Goal: Task Accomplishment & Management: Manage account settings

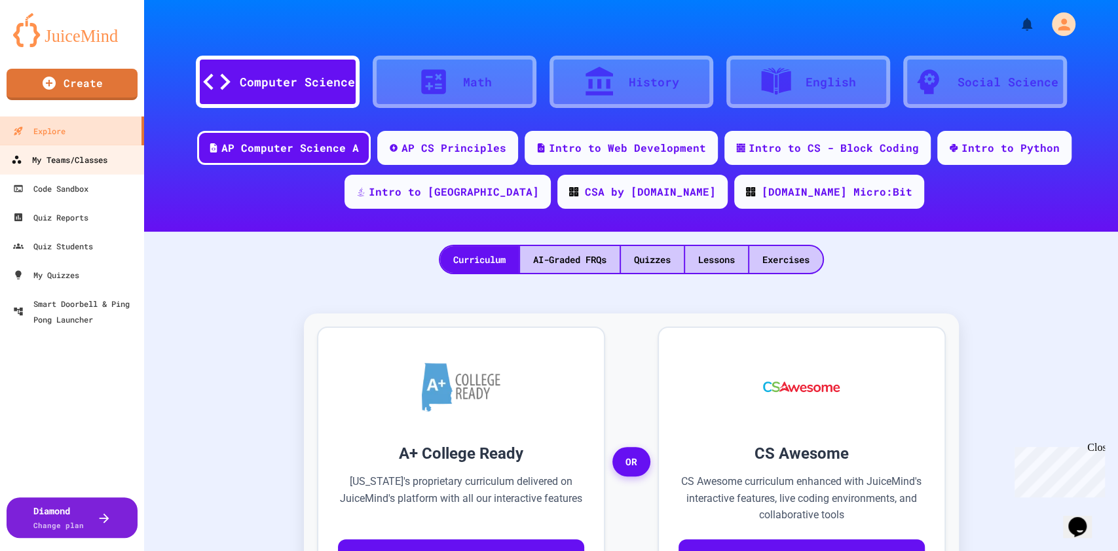
click at [89, 162] on div "My Teams/Classes" at bounding box center [59, 160] width 96 height 16
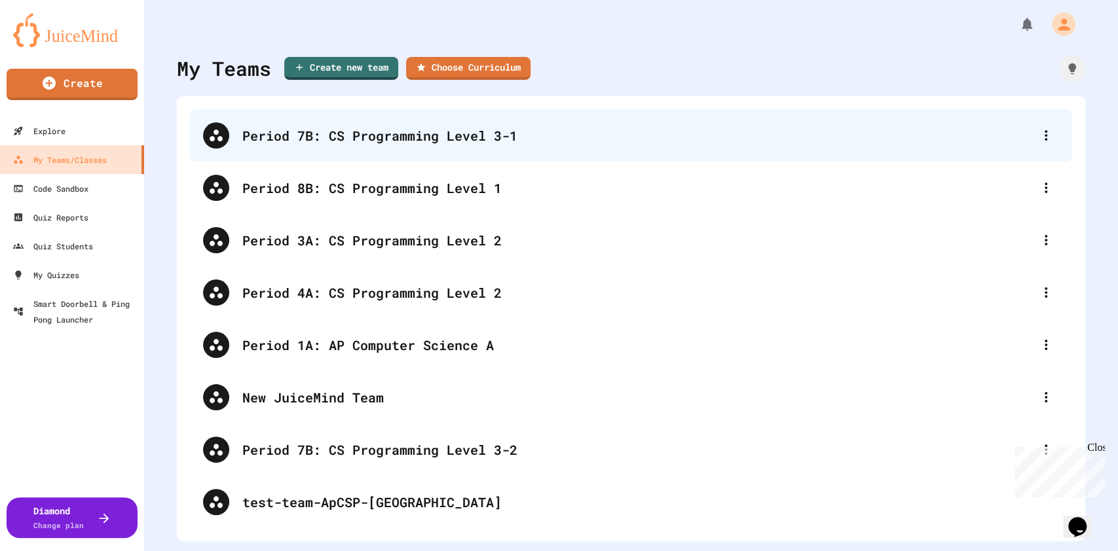
click at [498, 126] on div "Period 7B: CS Programming Level 3-1" at bounding box center [637, 136] width 791 height 20
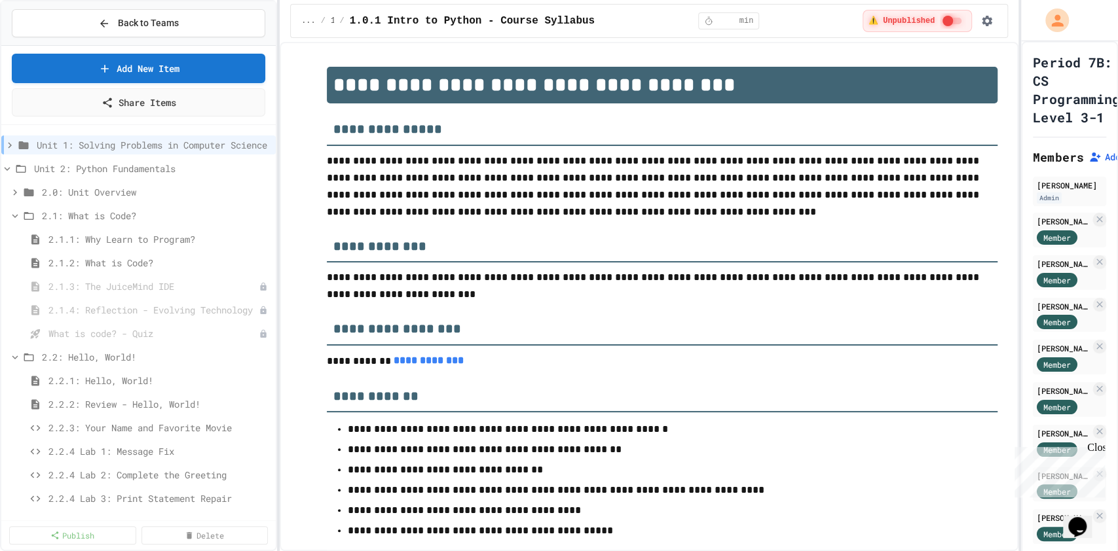
click at [1023, 144] on div "**********" at bounding box center [559, 275] width 1118 height 551
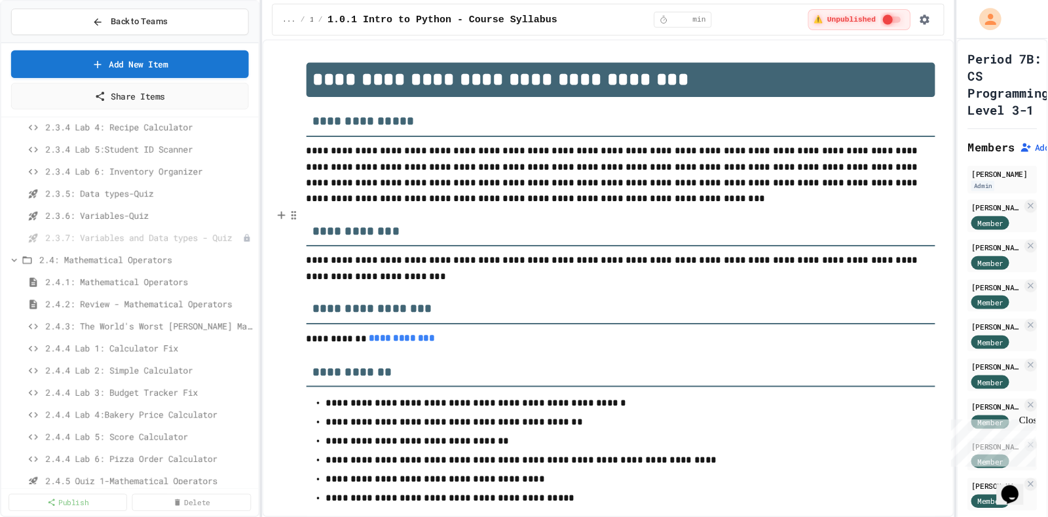
scroll to position [698, 0]
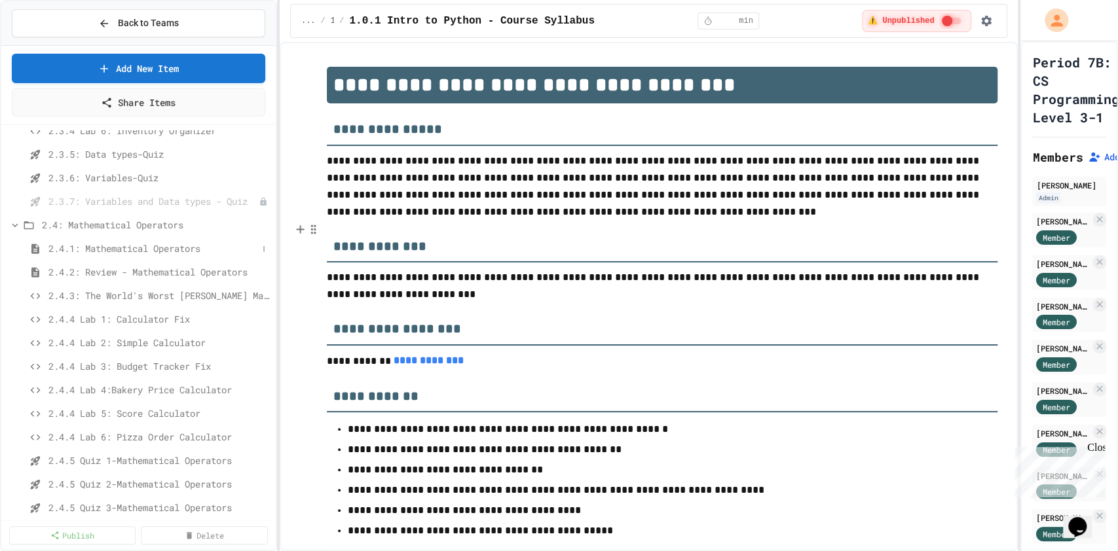
click at [172, 248] on span "2.4.1: Mathematical Operators" at bounding box center [152, 249] width 209 height 14
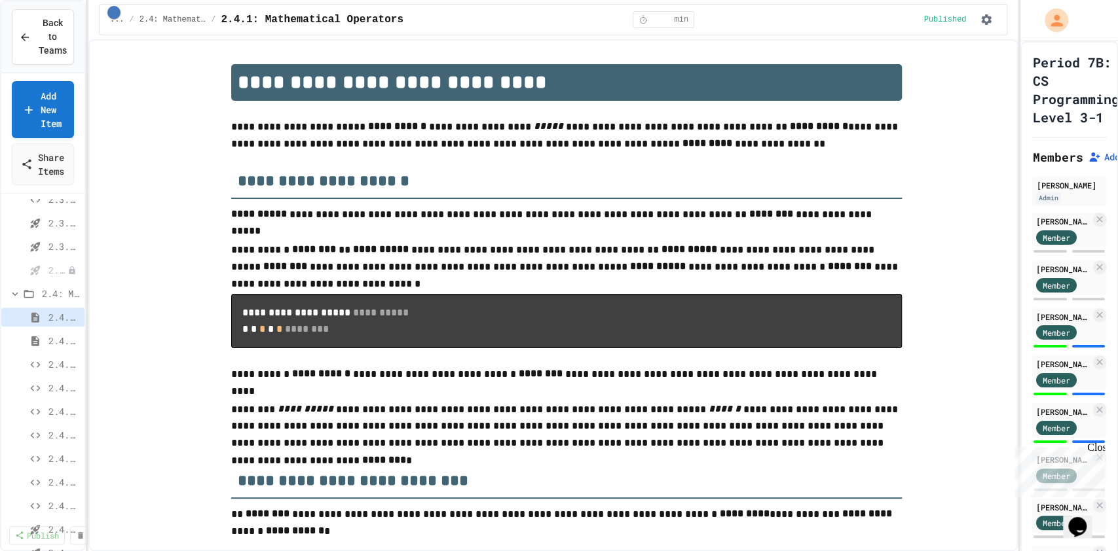
click at [89, 240] on div "**********" at bounding box center [559, 275] width 1118 height 551
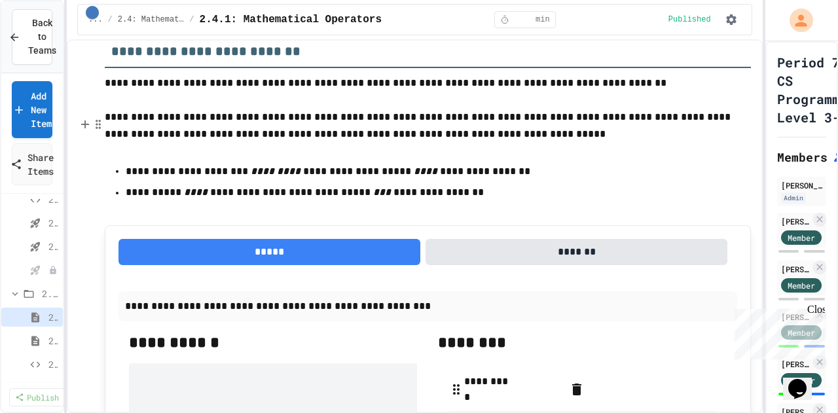
scroll to position [720, 0]
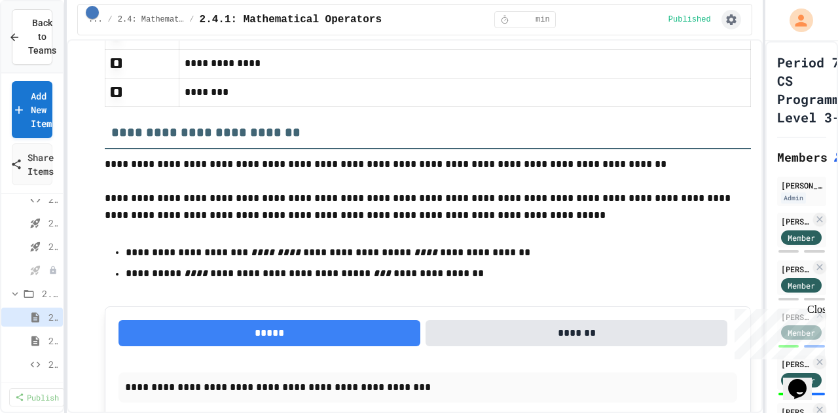
click at [726, 24] on icon "button" at bounding box center [731, 19] width 13 height 13
drag, startPoint x: 709, startPoint y: 71, endPoint x: 654, endPoint y: 158, distance: 102.1
click at [709, 71] on li "Student Preview" at bounding box center [695, 70] width 93 height 24
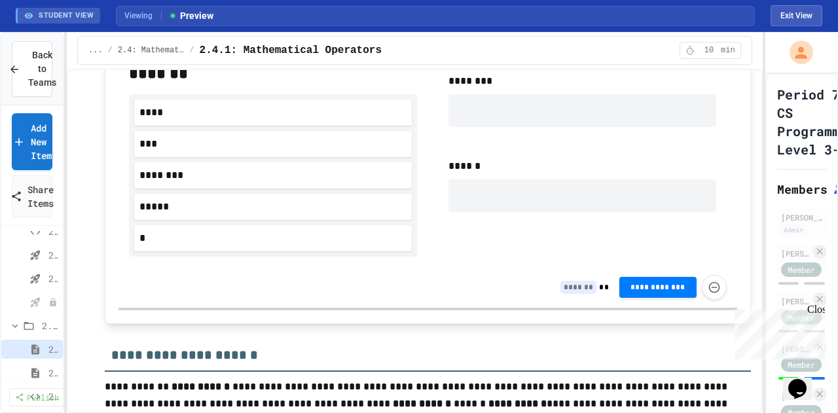
scroll to position [982, 0]
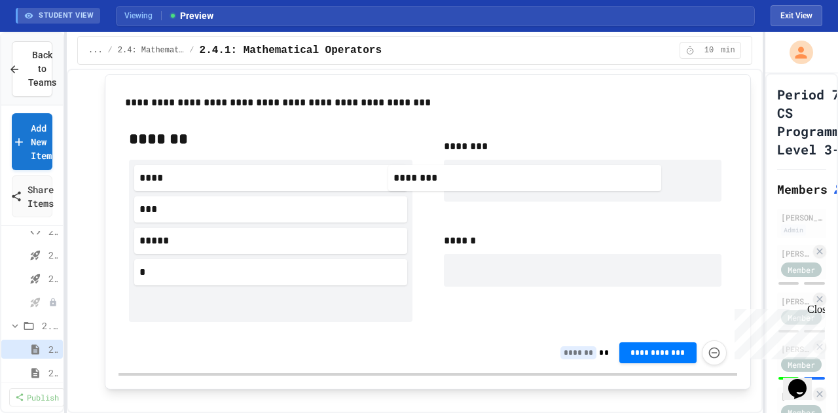
drag, startPoint x: 282, startPoint y: 252, endPoint x: 546, endPoint y: 181, distance: 273.3
click at [545, 181] on div "******* **** *** ******** ***** * ******** ******" at bounding box center [428, 225] width 619 height 215
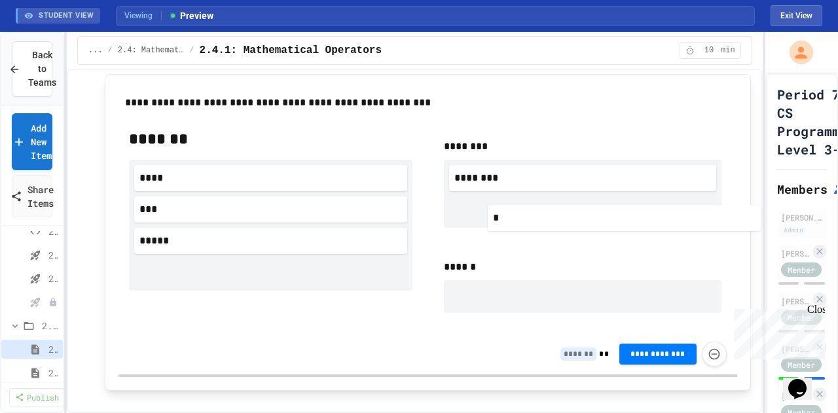
drag, startPoint x: 256, startPoint y: 290, endPoint x: 614, endPoint y: 229, distance: 363.4
click at [614, 229] on div "******* **** *** ***** * ******** ******** ******" at bounding box center [428, 226] width 619 height 216
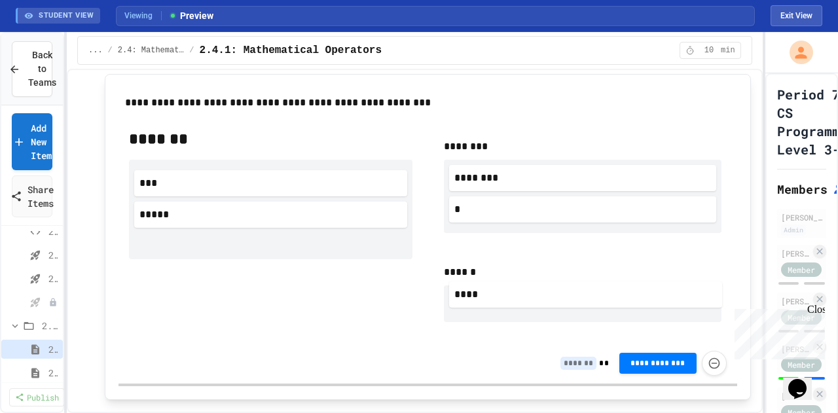
drag, startPoint x: 212, startPoint y: 188, endPoint x: 534, endPoint y: 299, distance: 340.3
click at [533, 300] on div "******* **** *** ***** ******** ******** * ******" at bounding box center [428, 230] width 619 height 225
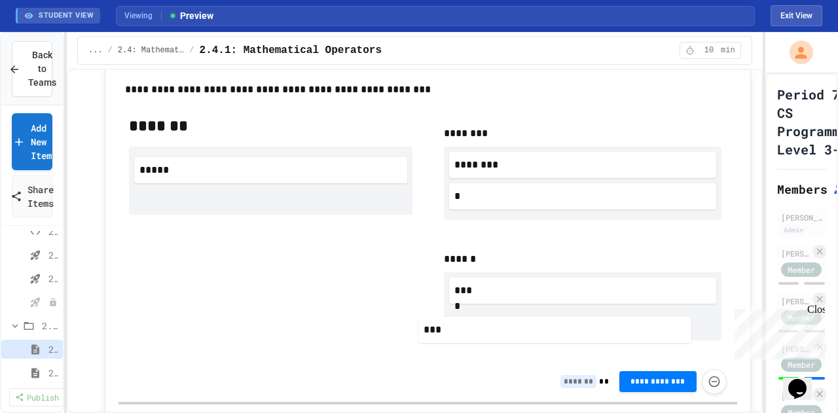
scroll to position [1001, 0]
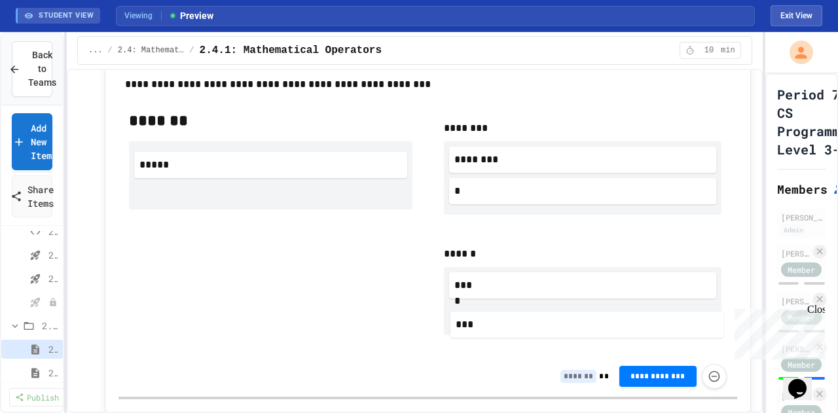
drag, startPoint x: 238, startPoint y: 187, endPoint x: 567, endPoint y: 325, distance: 356.0
click at [565, 330] on div "******* *** ***** ******** ******** * ****** ****" at bounding box center [428, 228] width 619 height 257
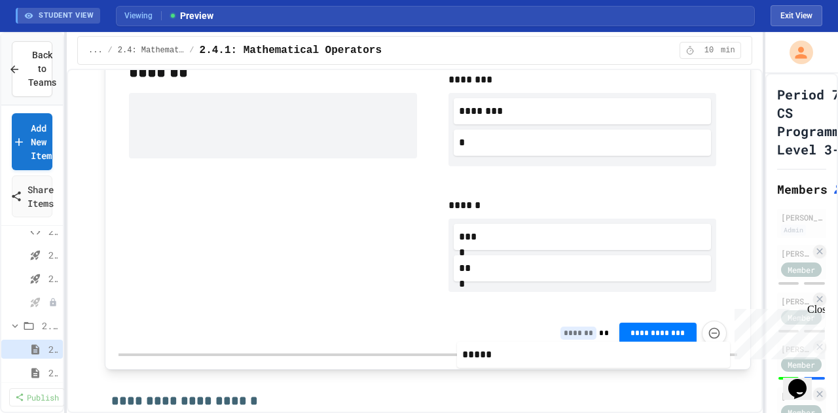
scroll to position [1054, 0]
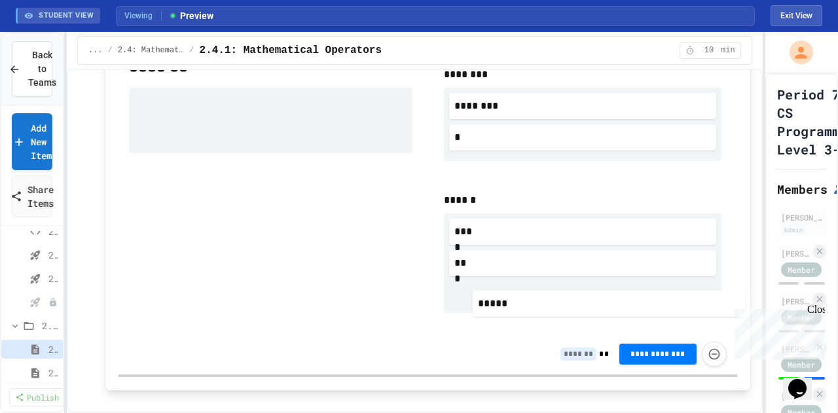
drag, startPoint x: 239, startPoint y: 166, endPoint x: 583, endPoint y: 301, distance: 369.4
click at [584, 303] on div "******* ***** ******** ******** * ****** **** ***" at bounding box center [428, 190] width 619 height 288
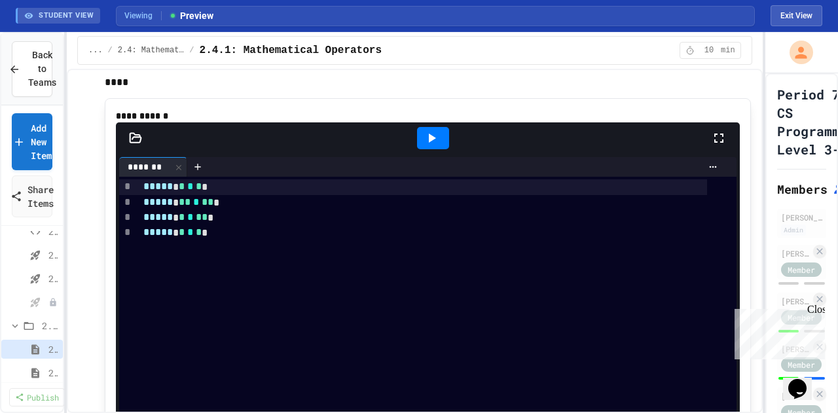
scroll to position [1382, 0]
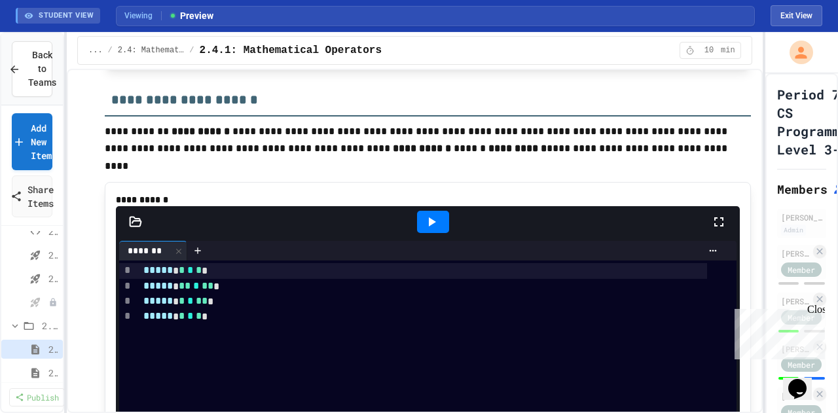
click at [430, 230] on icon at bounding box center [432, 222] width 16 height 16
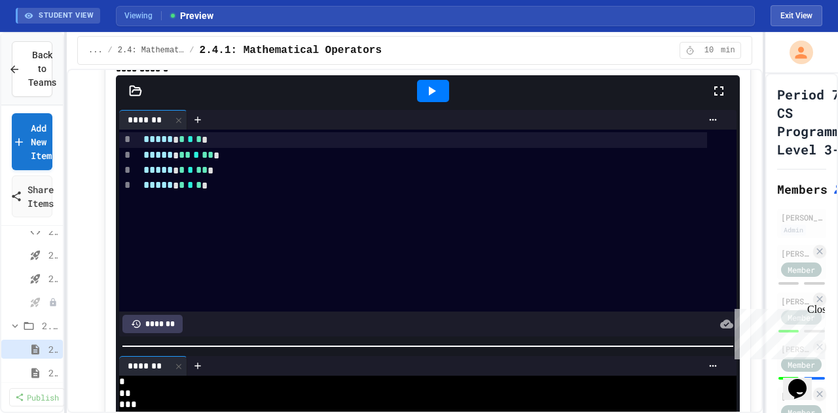
scroll to position [1578, 0]
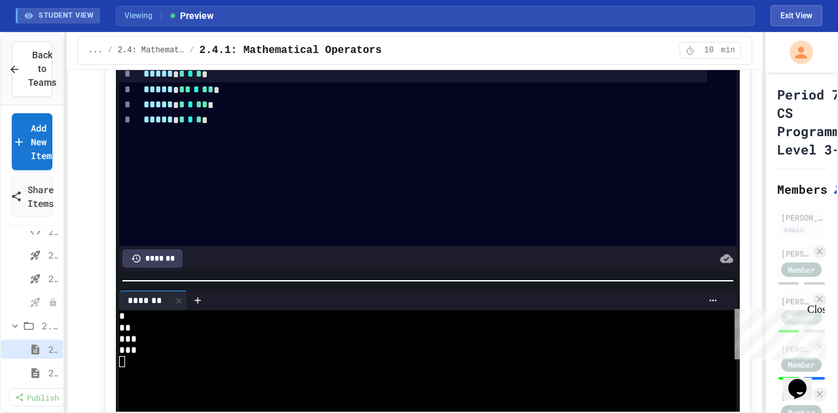
click at [195, 128] on div "***** * * * * *" at bounding box center [424, 120] width 568 height 15
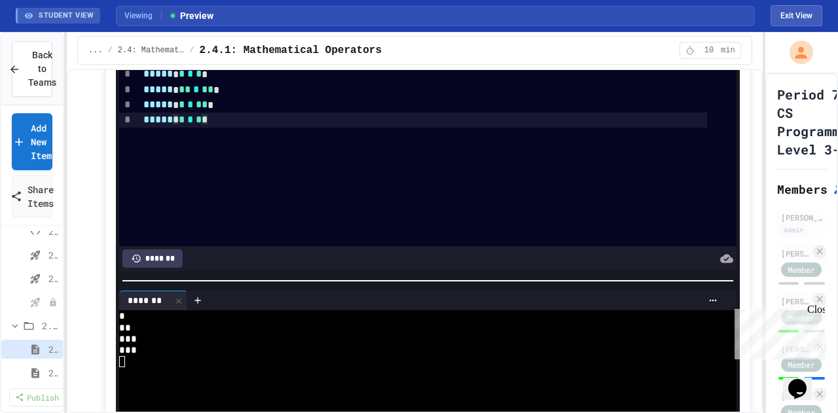
click at [234, 128] on div "***** * * * * *" at bounding box center [424, 120] width 568 height 15
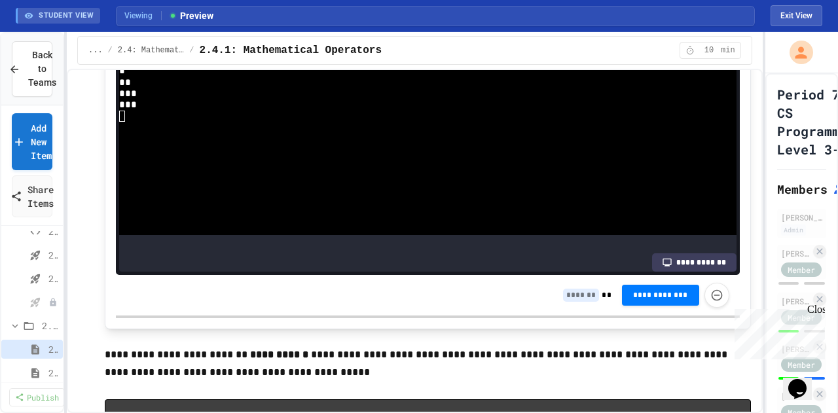
scroll to position [1840, 0]
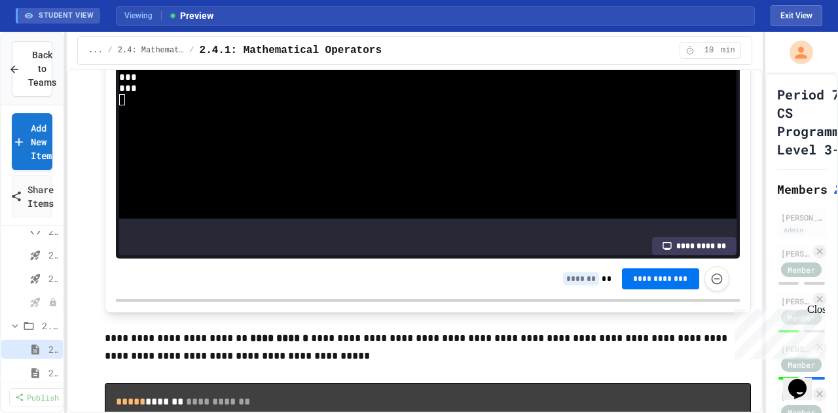
click at [644, 284] on span "**********" at bounding box center [661, 279] width 56 height 10
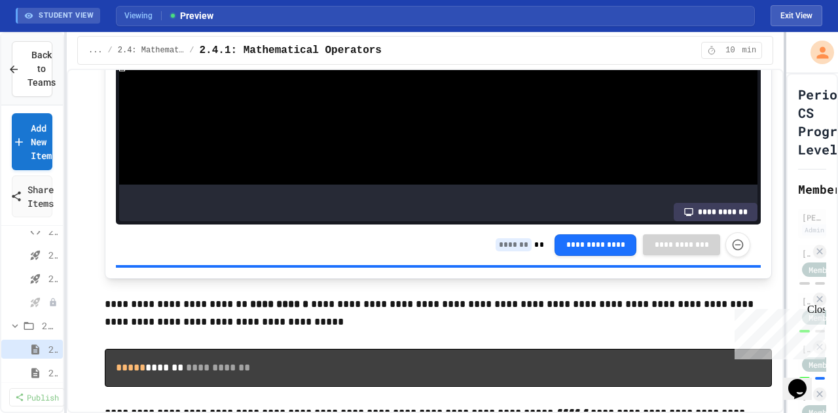
scroll to position [1789, 0]
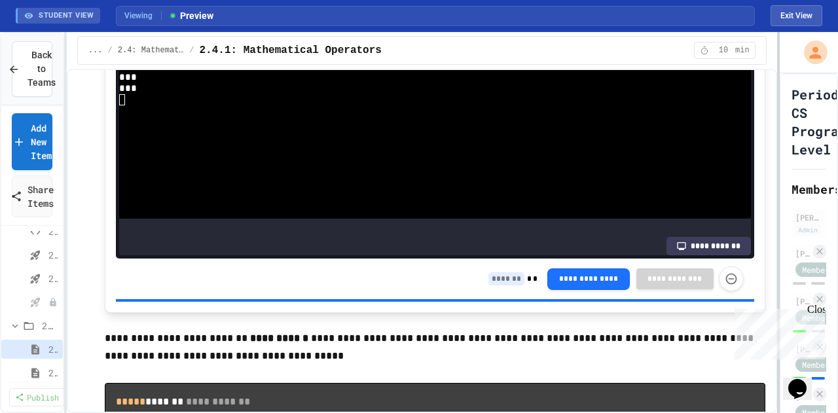
click at [778, 266] on div at bounding box center [778, 222] width 3 height 381
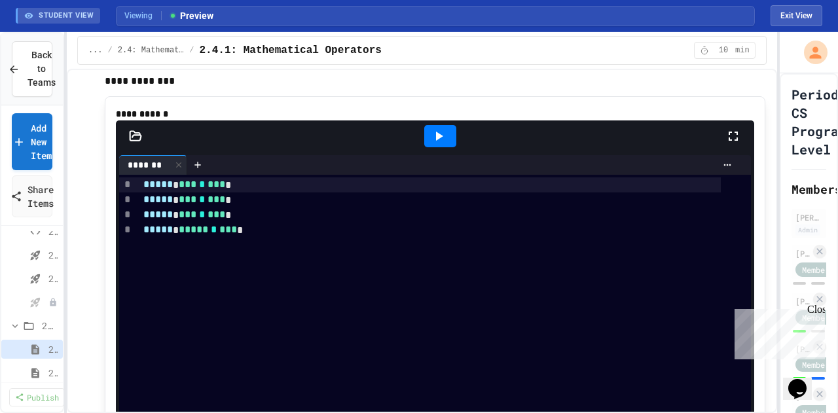
scroll to position [2396, 0]
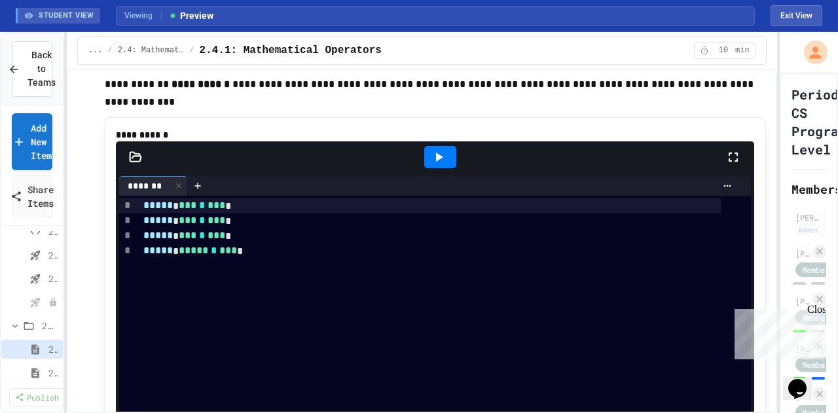
click at [436, 162] on icon at bounding box center [439, 157] width 7 height 9
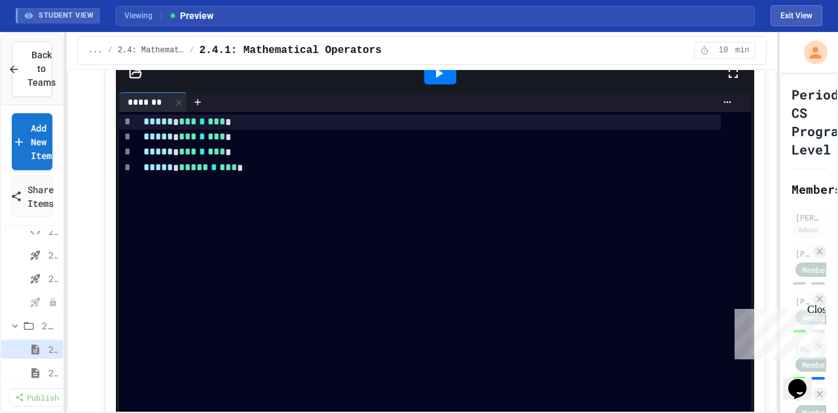
scroll to position [3116, 0]
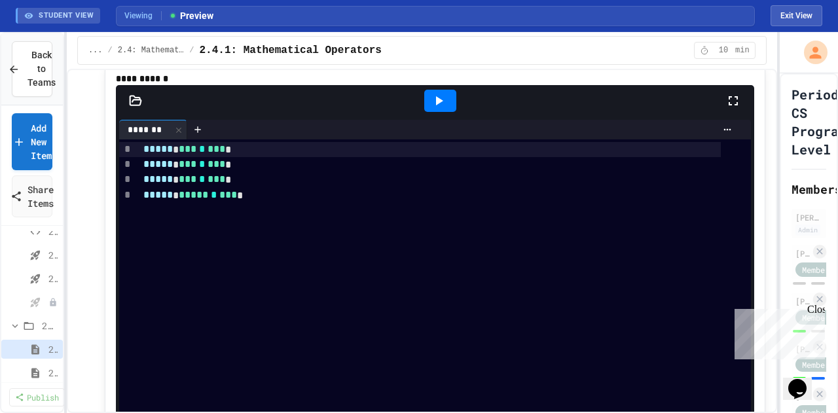
click at [436, 105] on icon at bounding box center [439, 100] width 7 height 9
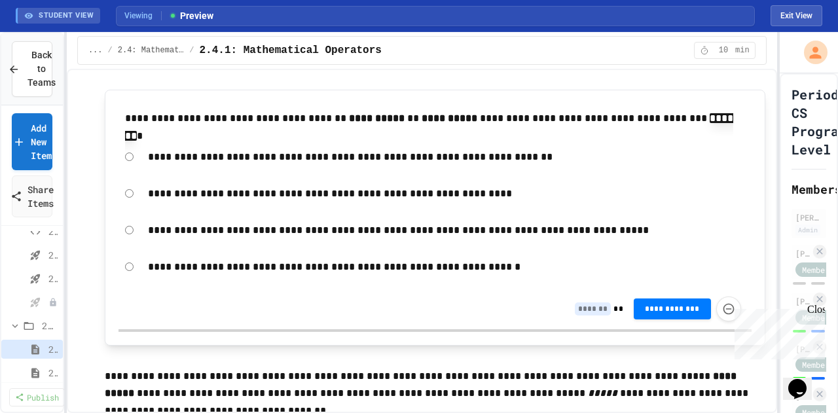
scroll to position [4099, 0]
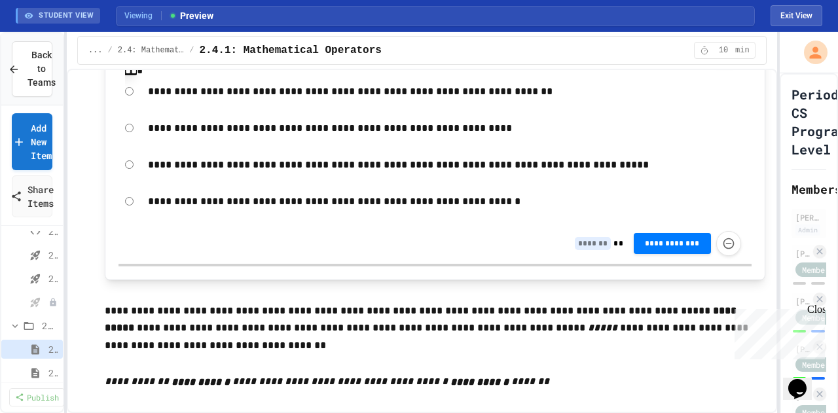
click at [134, 136] on div "**********" at bounding box center [435, 128] width 633 height 30
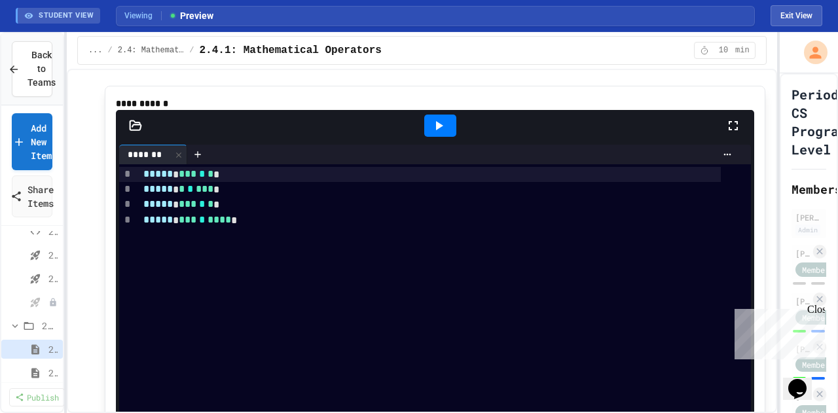
scroll to position [4492, 0]
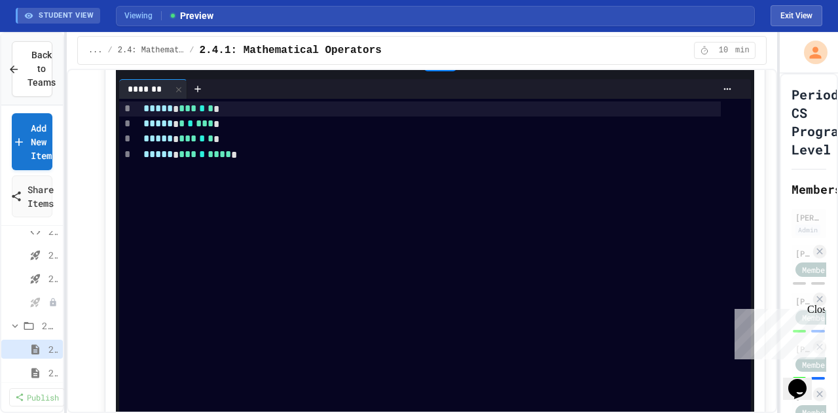
click at [437, 68] on icon at bounding box center [439, 60] width 16 height 16
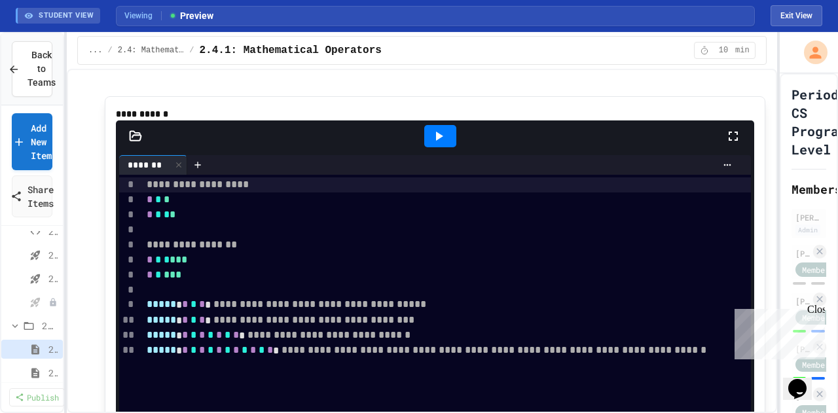
scroll to position [5212, 0]
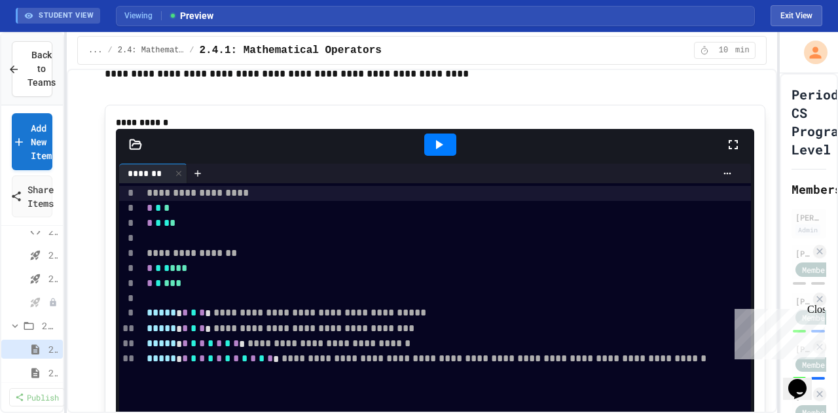
click at [437, 156] on div at bounding box center [440, 145] width 32 height 22
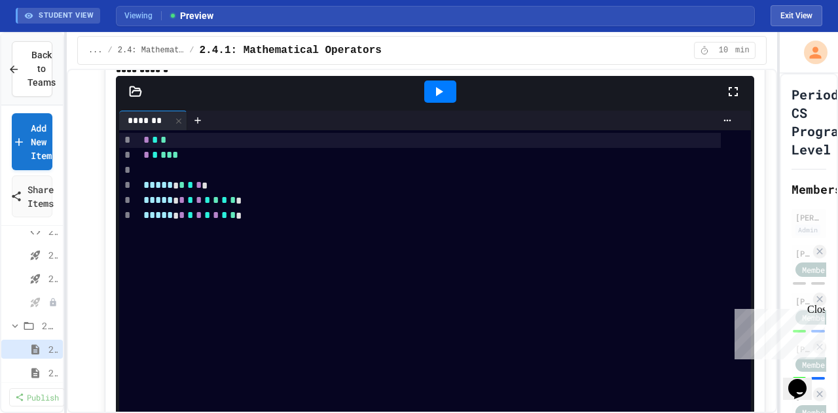
scroll to position [5932, 0]
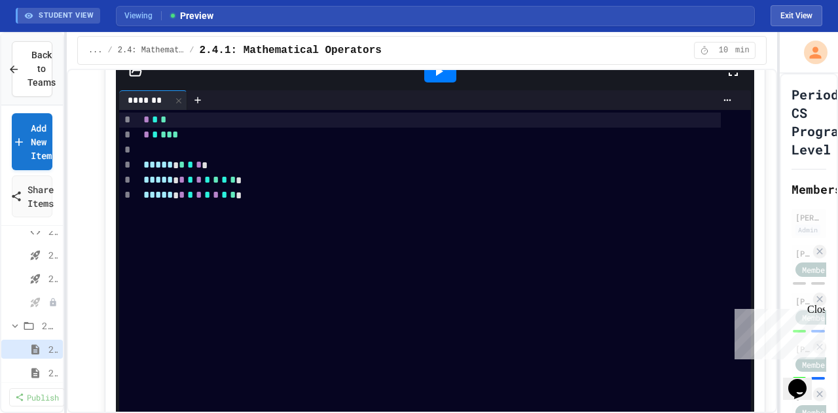
click at [441, 83] on div at bounding box center [440, 71] width 32 height 22
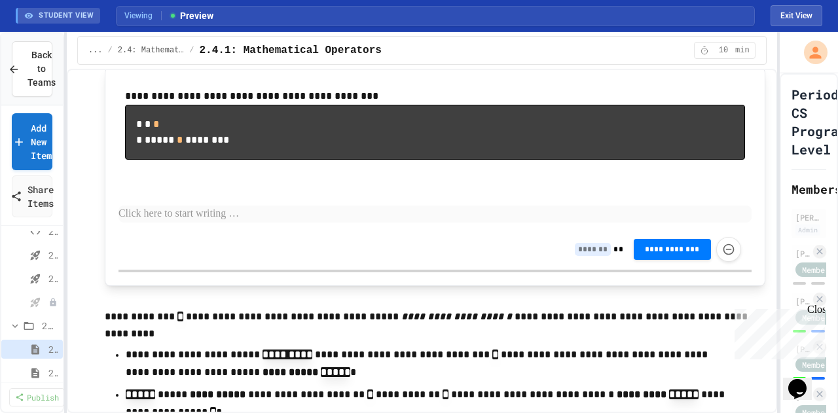
scroll to position [6849, 0]
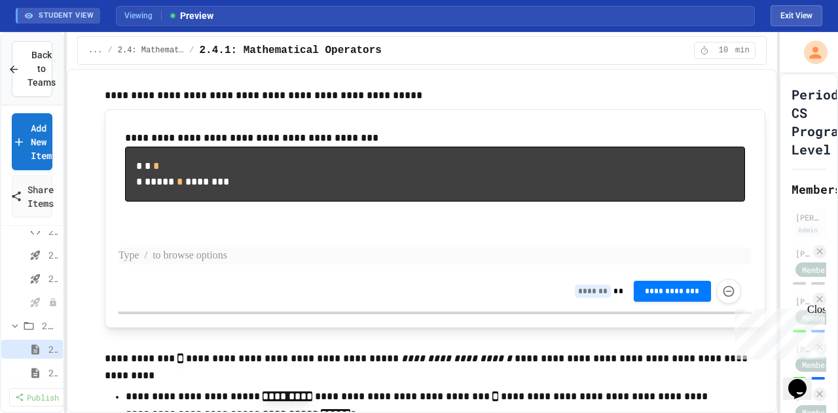
click at [181, 265] on p at bounding box center [435, 256] width 633 height 17
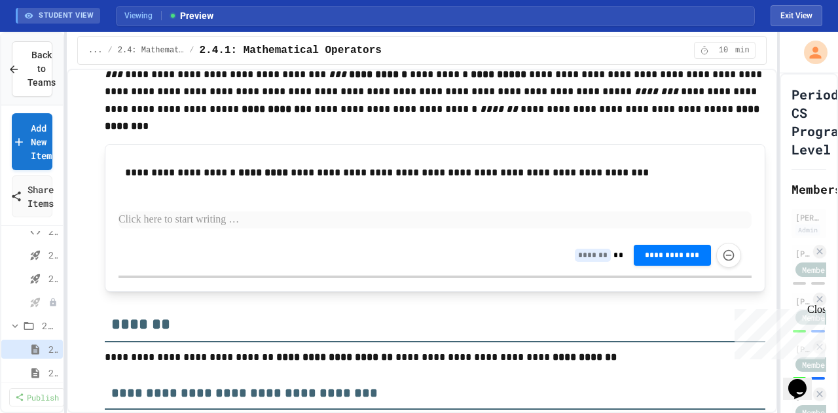
scroll to position [7373, 0]
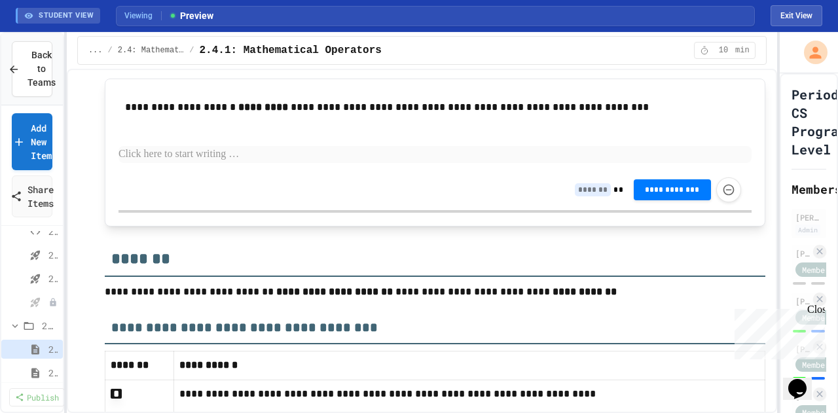
click at [149, 163] on p at bounding box center [435, 154] width 633 height 17
click at [259, 163] on p at bounding box center [435, 154] width 633 height 17
click at [258, 163] on p at bounding box center [435, 154] width 633 height 17
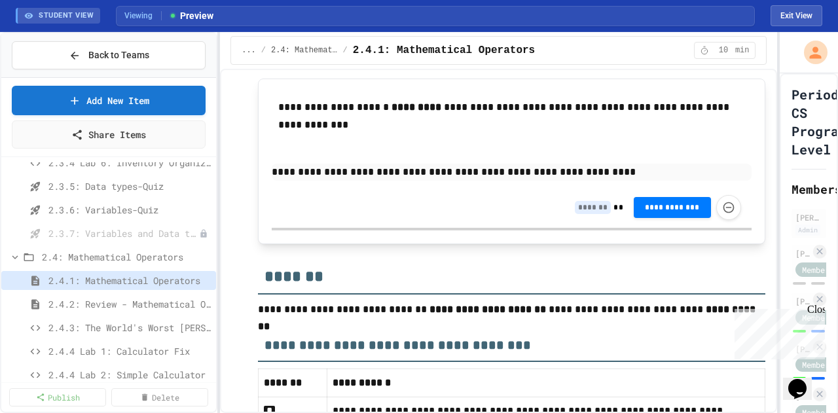
scroll to position [7720, 0]
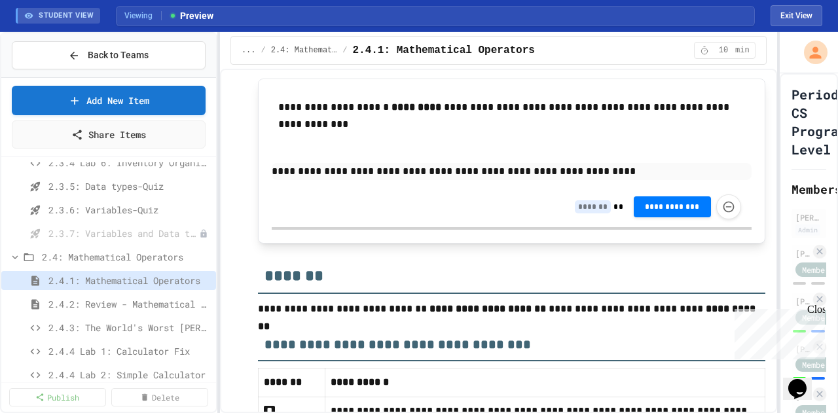
click at [217, 195] on div "**********" at bounding box center [419, 222] width 838 height 381
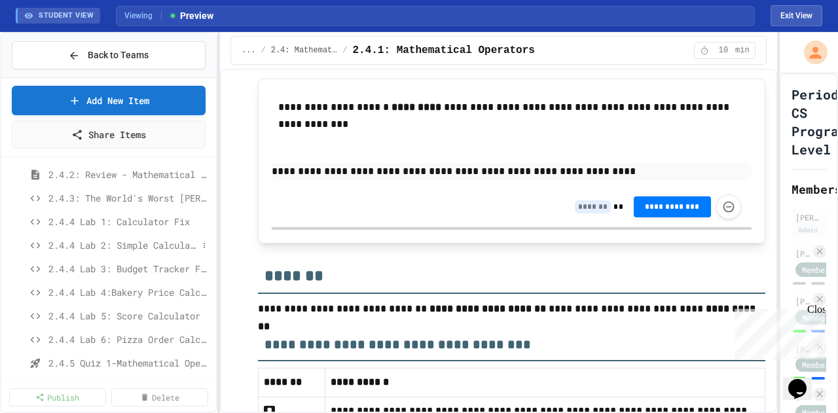
scroll to position [829, 0]
click at [118, 176] on span "2.4.2: Review - Mathematical Operators" at bounding box center [122, 173] width 149 height 14
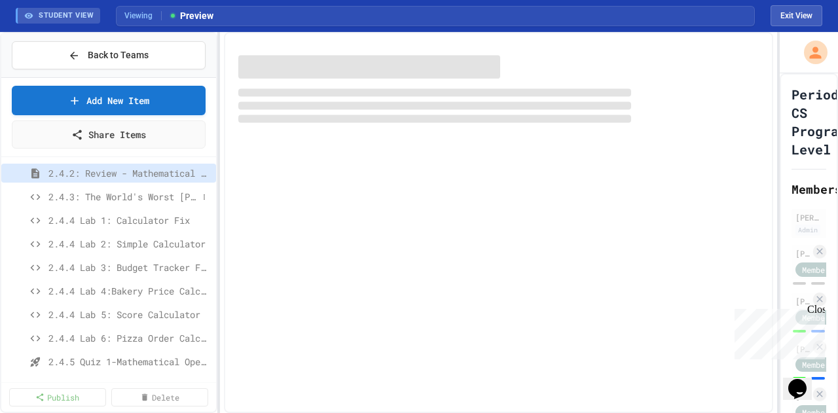
scroll to position [825, 0]
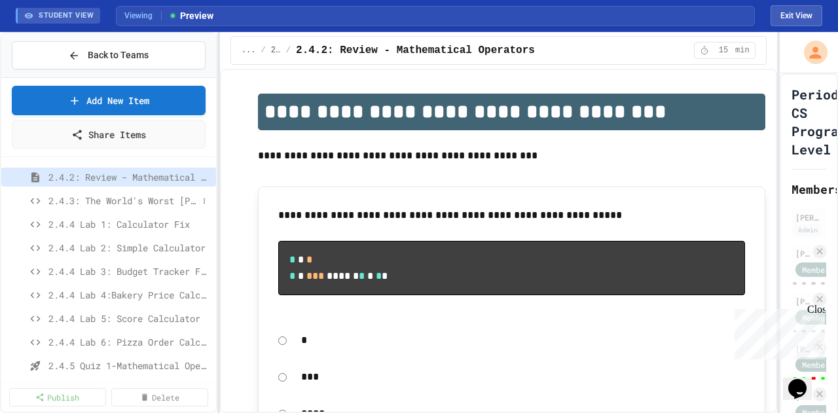
click at [121, 201] on span "2.4.3: The World's Worst [PERSON_NAME] Market" at bounding box center [122, 201] width 149 height 14
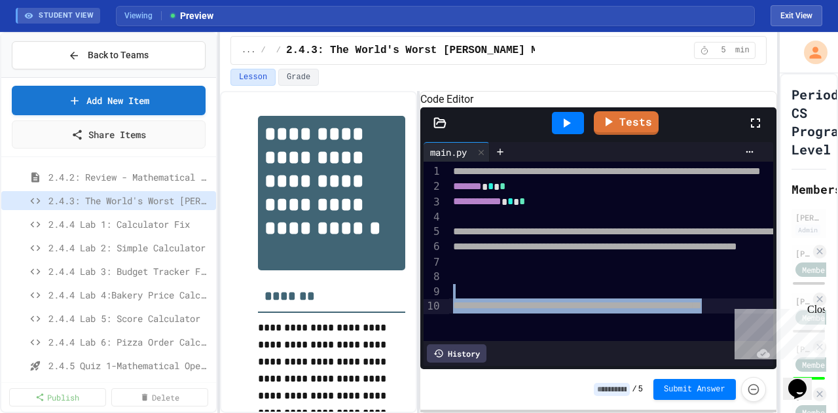
scroll to position [20, 0]
drag, startPoint x: 548, startPoint y: 308, endPoint x: 561, endPoint y: 301, distance: 14.9
click at [561, 301] on div "**********" at bounding box center [719, 251] width 541 height 179
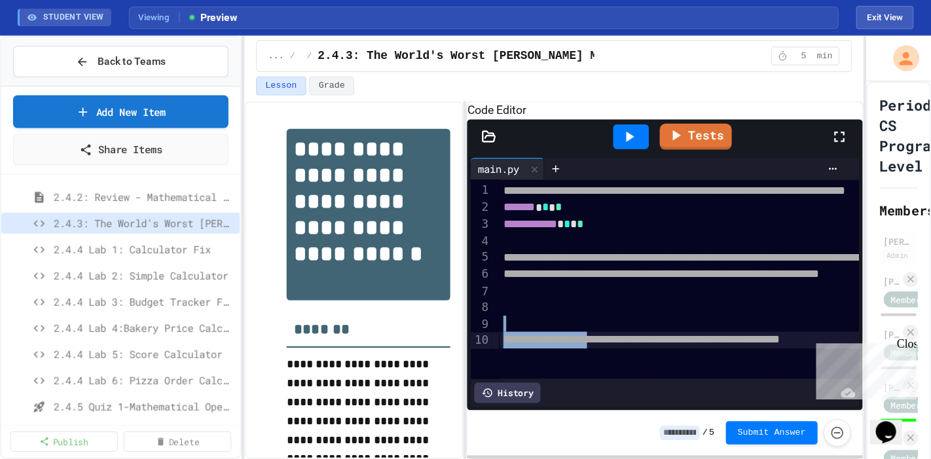
scroll to position [0, 0]
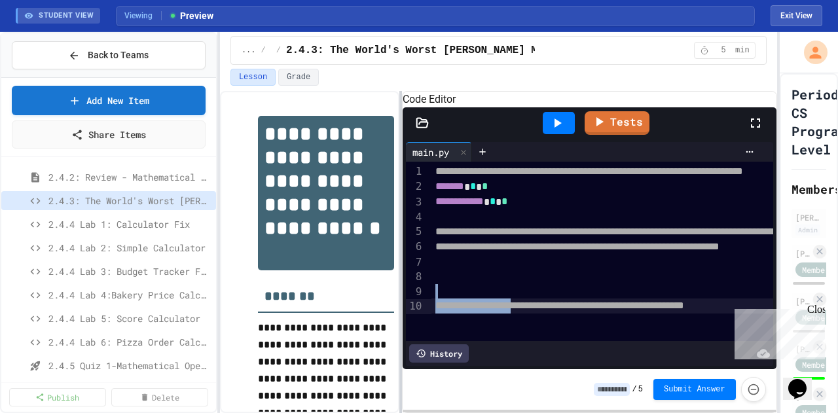
click at [400, 247] on div at bounding box center [401, 252] width 3 height 322
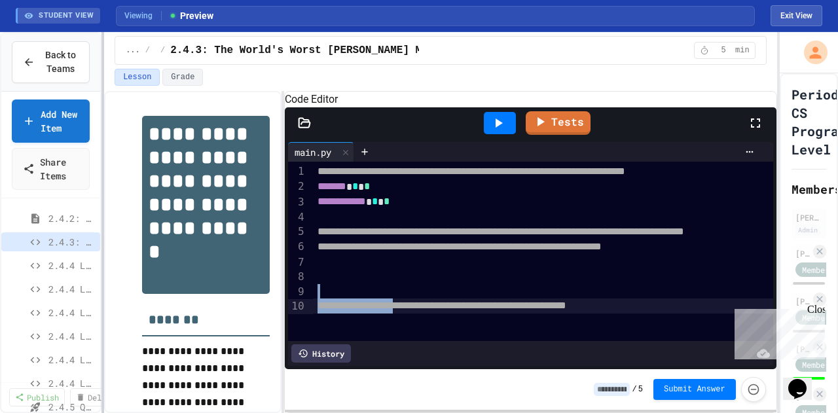
click at [102, 226] on div at bounding box center [103, 222] width 3 height 381
click at [529, 33] on div "... / 2.4: Mathematical Operators / 2.4.3: The World's Worst [PERSON_NAME] Mark…" at bounding box center [440, 50] width 673 height 37
click at [522, 45] on div "... / 2.4: Mathematical Operators / 2.4.3: The World's Worst [PERSON_NAME] Mark…" at bounding box center [441, 50] width 652 height 29
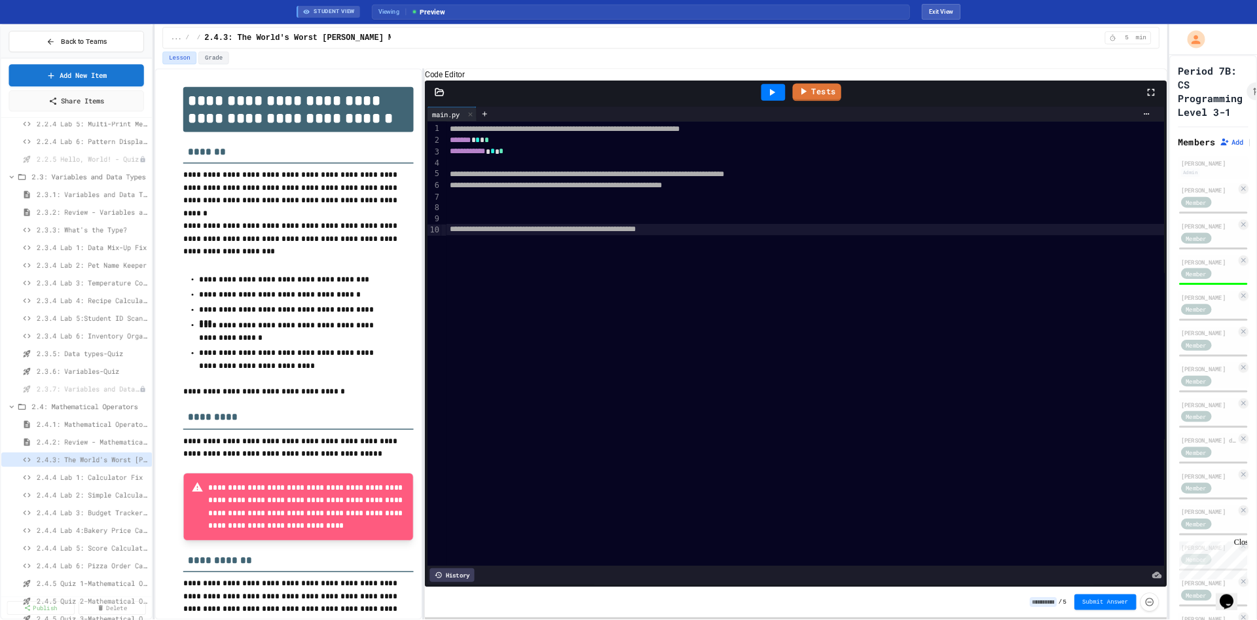
scroll to position [413, 0]
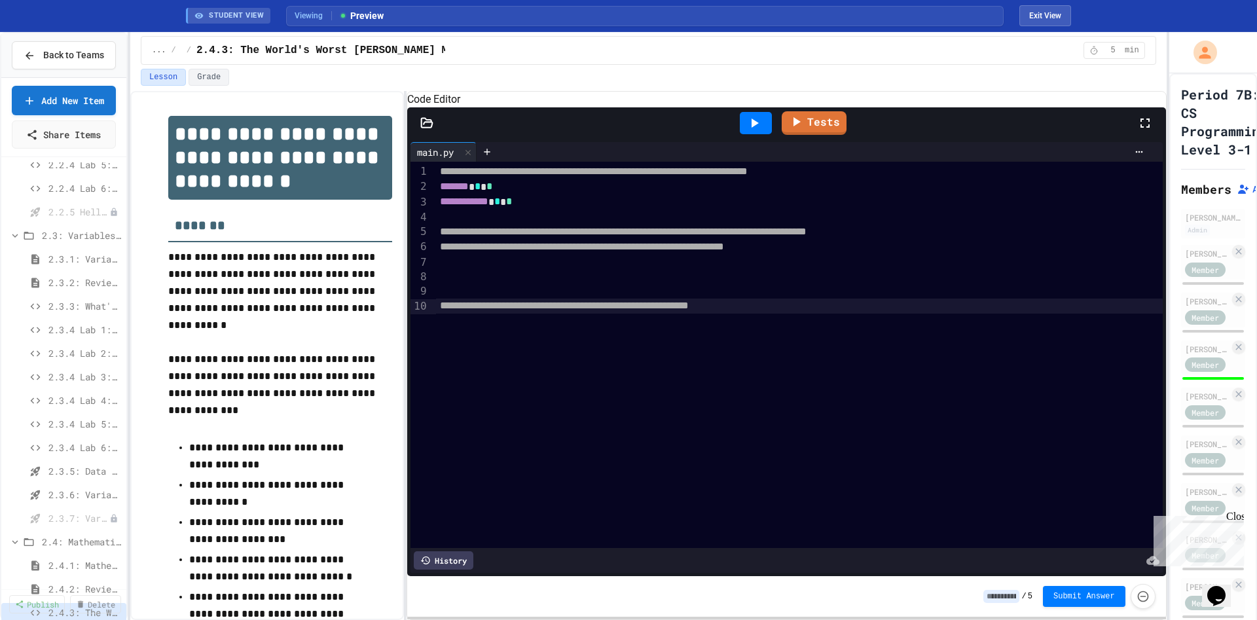
click at [130, 279] on div "Back to Teams Add New Item Share Items 2.2.4 Lab4: Code Commentary Creator 2.2.…" at bounding box center [628, 326] width 1257 height 588
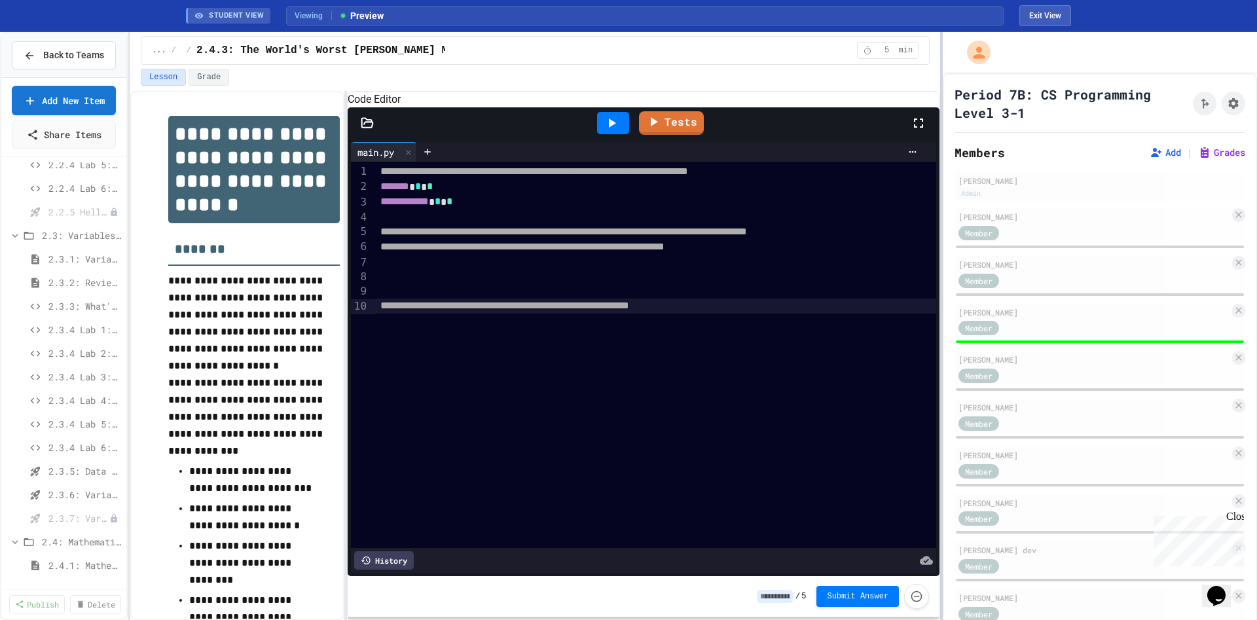
click at [940, 219] on div at bounding box center [941, 326] width 3 height 588
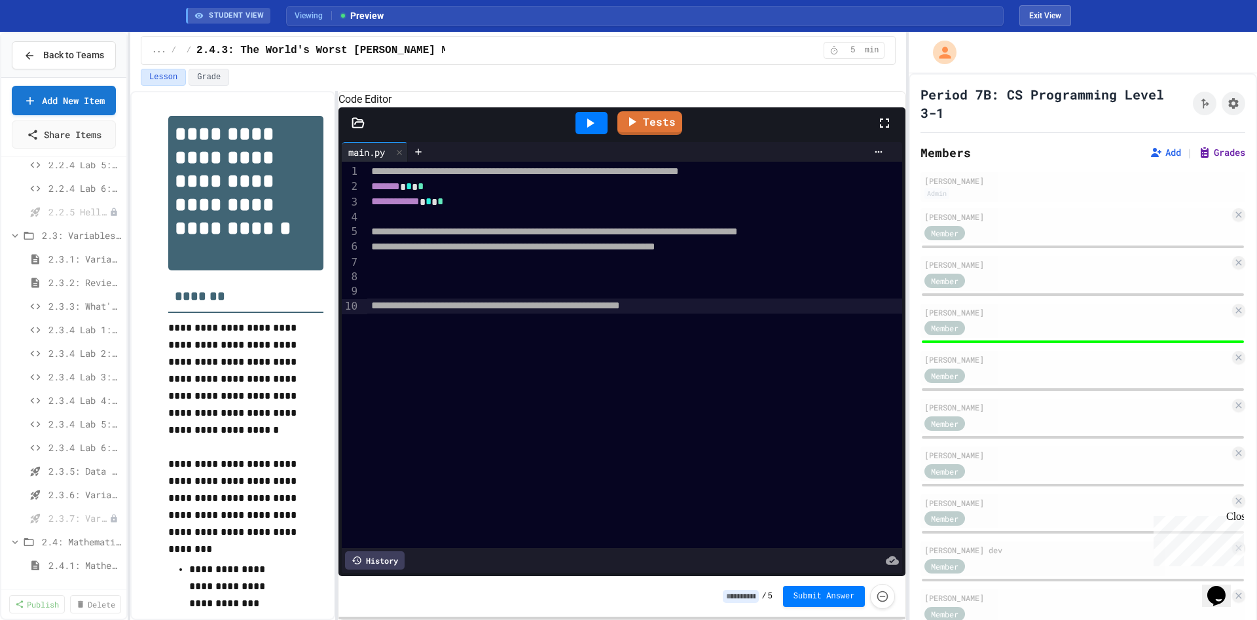
click at [1117, 155] on button "Grades" at bounding box center [1222, 152] width 47 height 13
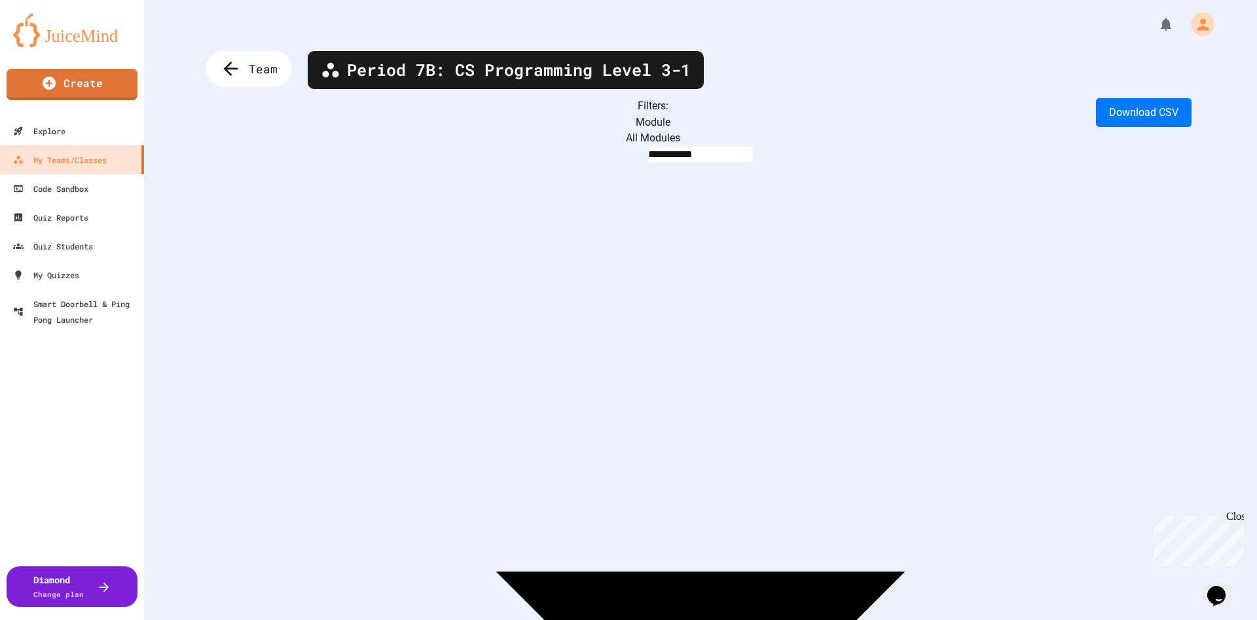
click at [259, 67] on span "Team" at bounding box center [263, 68] width 29 height 17
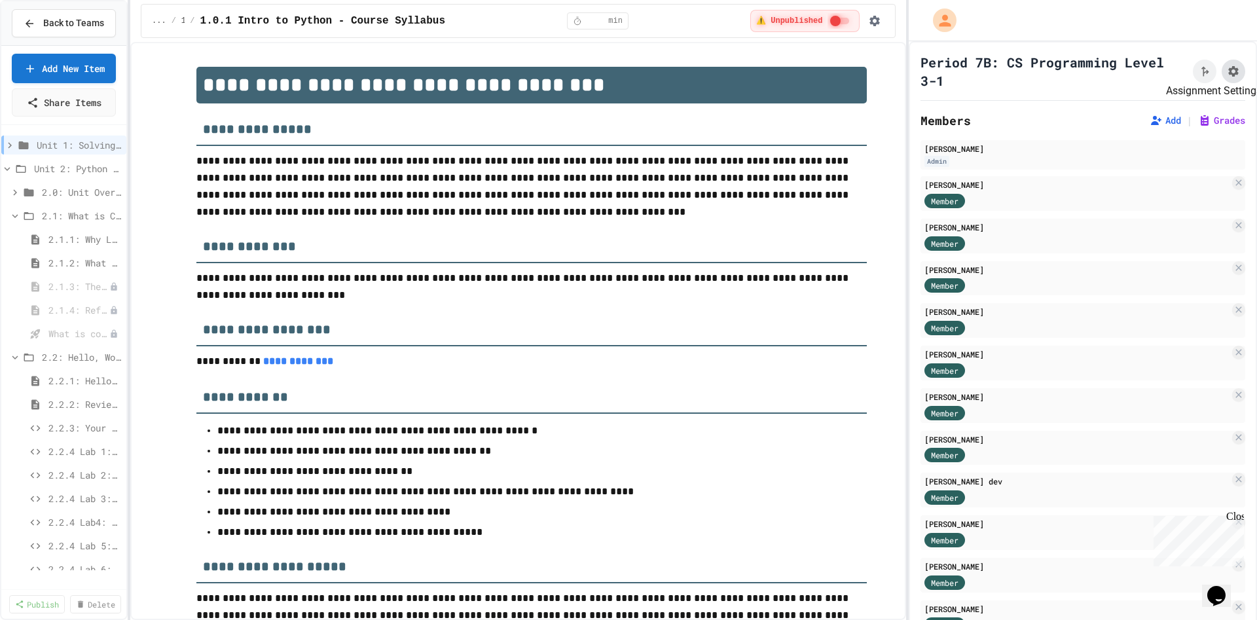
click at [1117, 73] on icon "Assignment Settings" at bounding box center [1234, 71] width 10 height 10
click at [79, 364] on span "2.4.1: Mathematical Operators" at bounding box center [78, 357] width 60 height 14
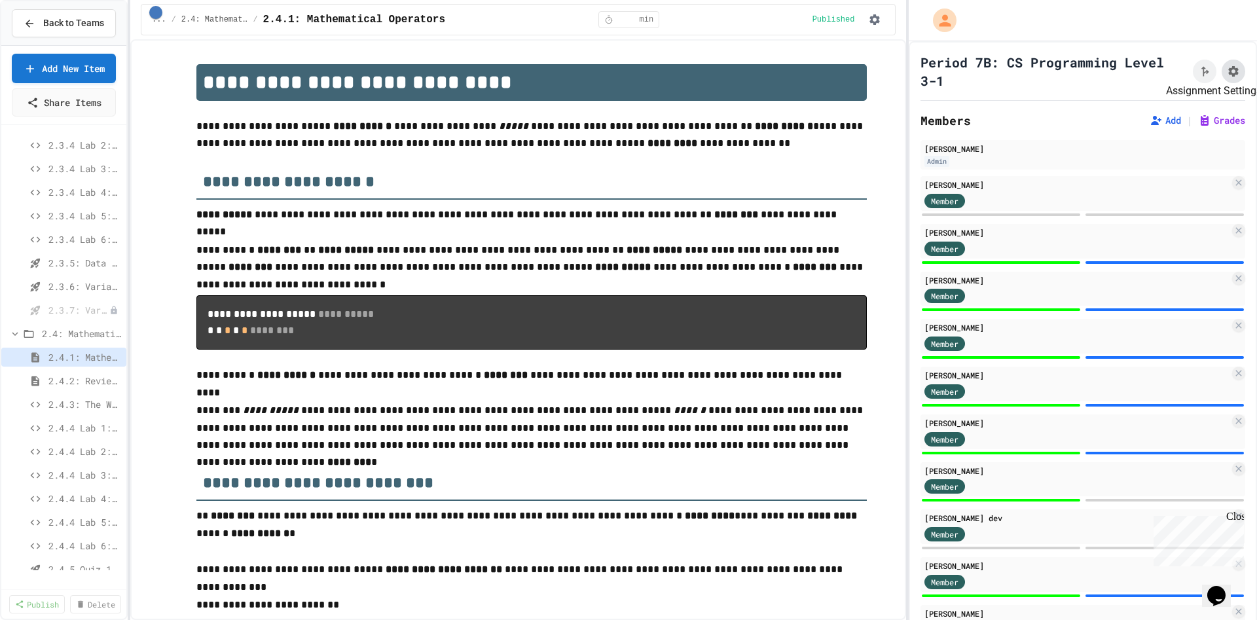
click at [1117, 74] on icon "Assignment Settings" at bounding box center [1233, 71] width 13 height 13
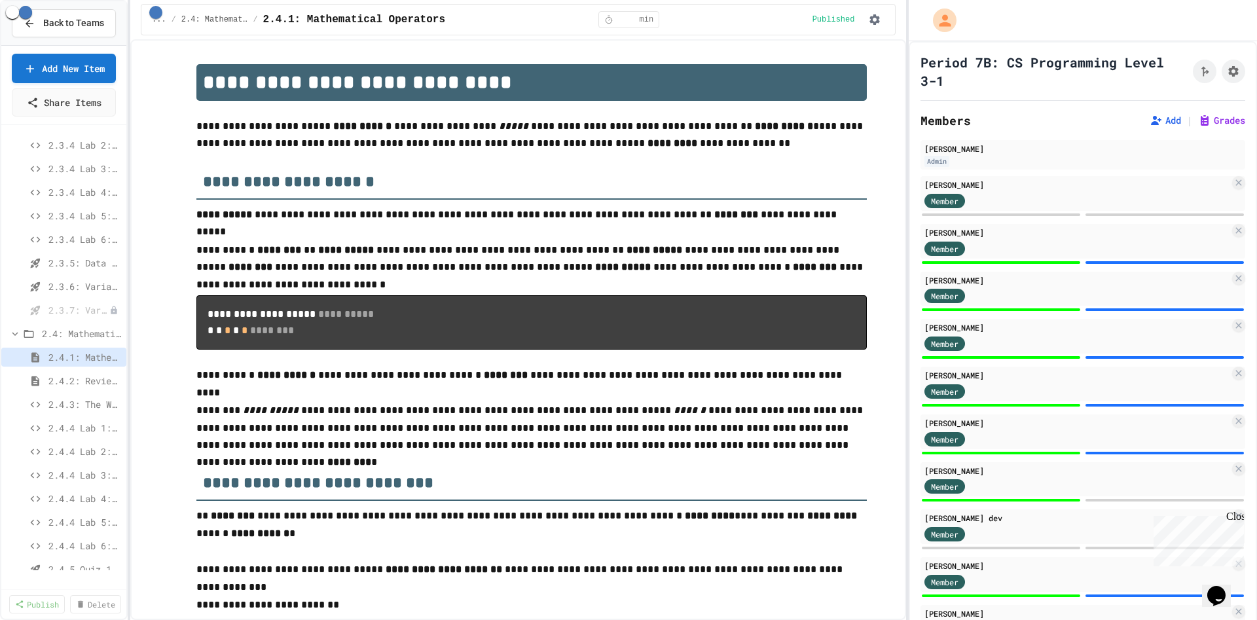
drag, startPoint x: 625, startPoint y: 287, endPoint x: 541, endPoint y: 282, distance: 84.0
type input "*"
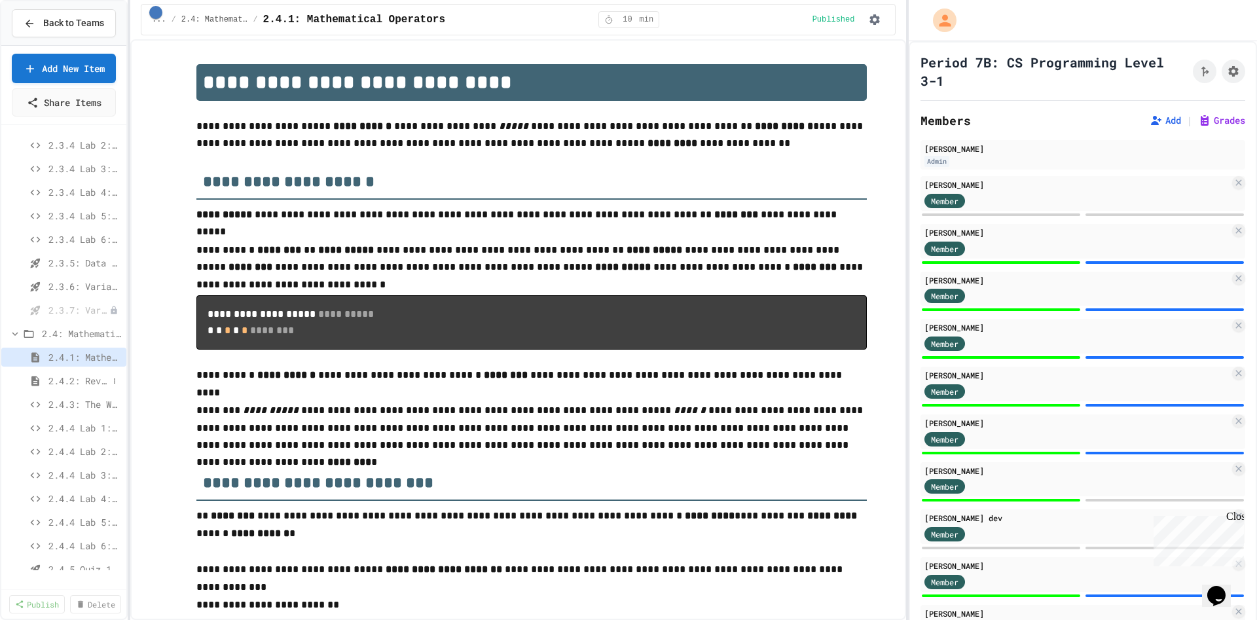
click at [76, 388] on span "2.4.2: Review - Mathematical Operators" at bounding box center [78, 381] width 60 height 14
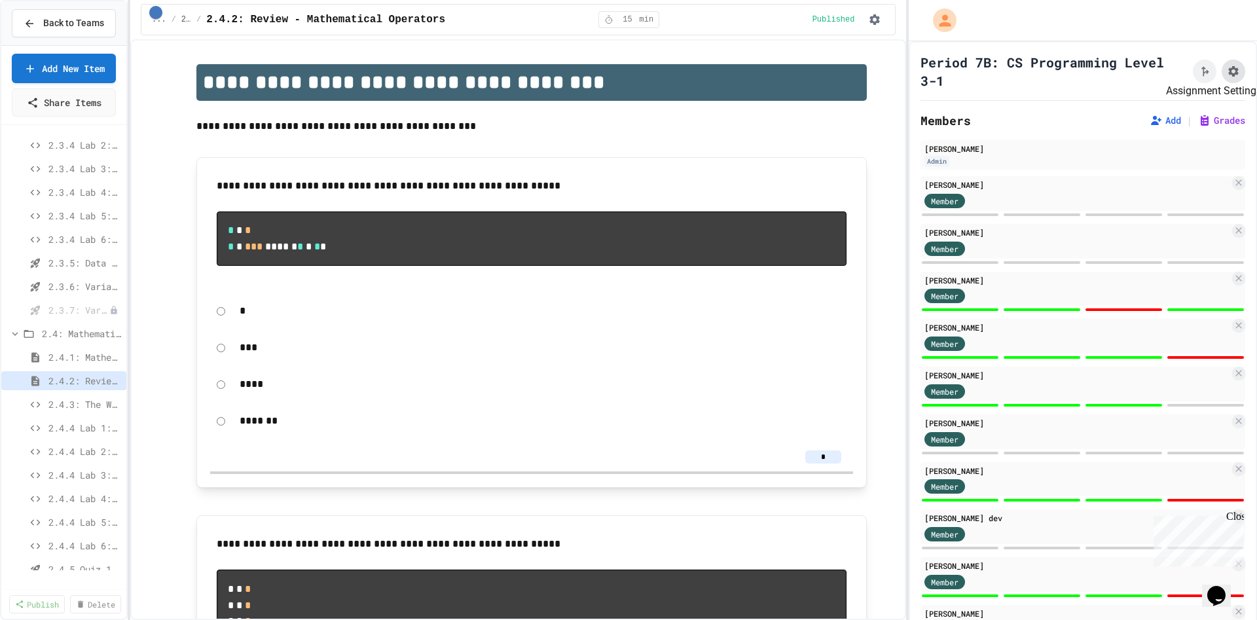
click at [1117, 66] on icon "Assignment Settings" at bounding box center [1234, 71] width 10 height 10
select select "**********"
click at [96, 23] on span "Back to Teams" at bounding box center [73, 23] width 61 height 14
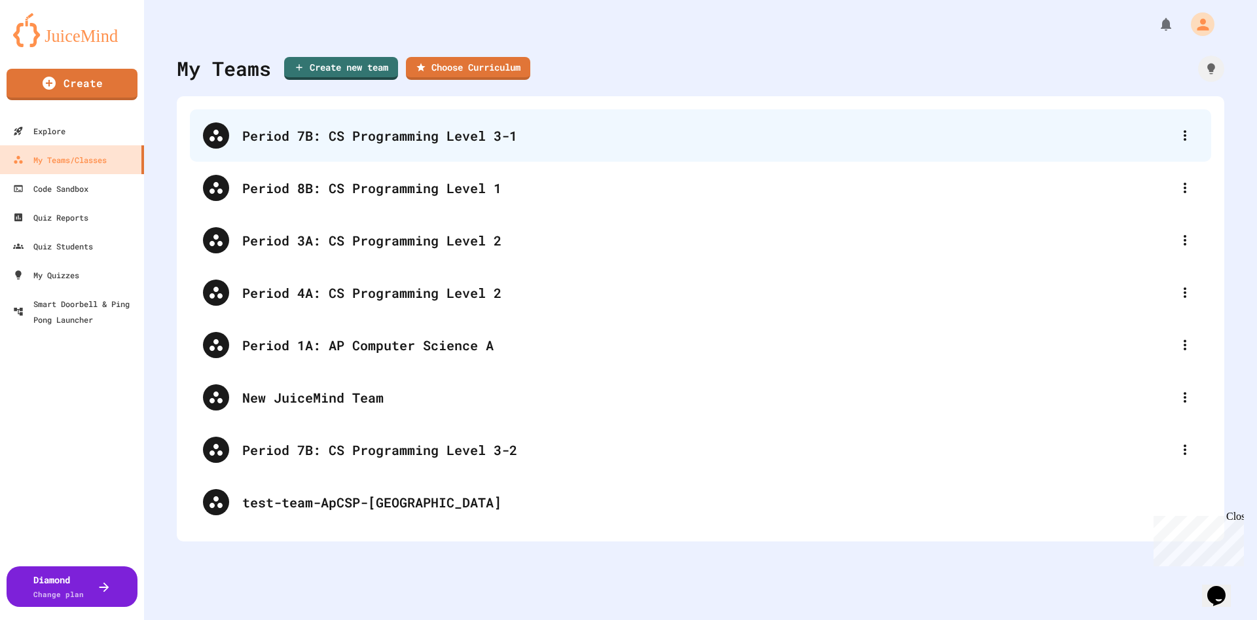
click at [502, 140] on div "Period 7B: CS Programming Level 3-1" at bounding box center [707, 136] width 930 height 20
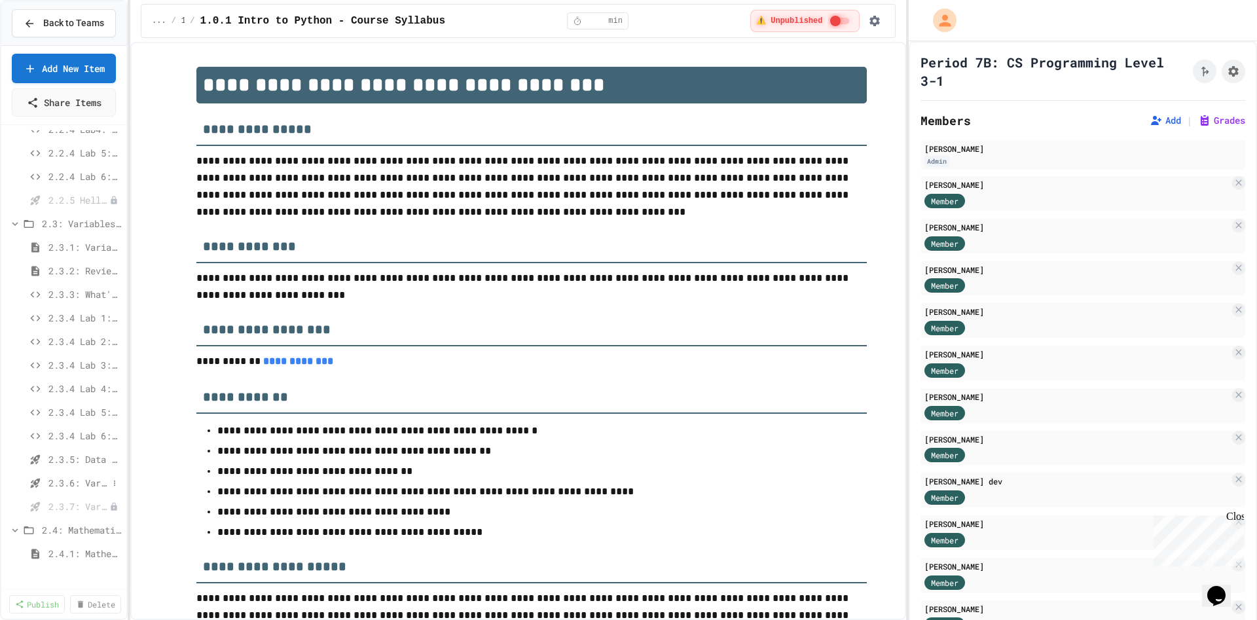
scroll to position [589, 0]
click at [76, 388] on span "2.4.2: Review - Mathematical Operators" at bounding box center [78, 381] width 60 height 14
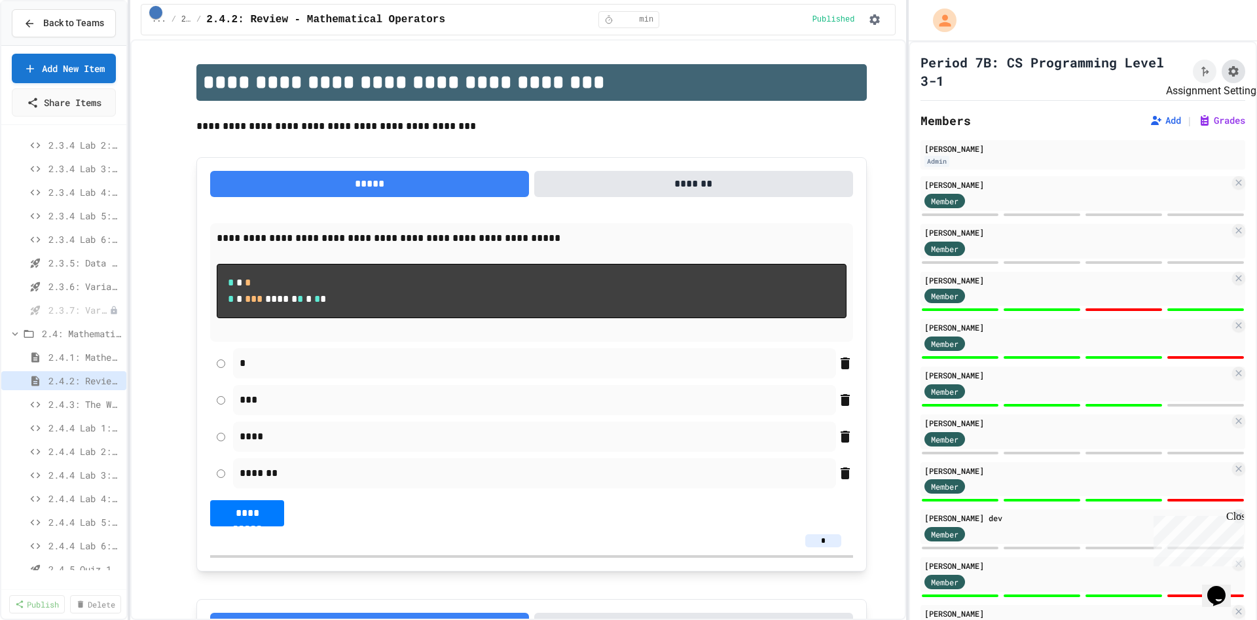
click at [1117, 73] on icon "Assignment Settings" at bounding box center [1234, 71] width 10 height 10
type input "*"
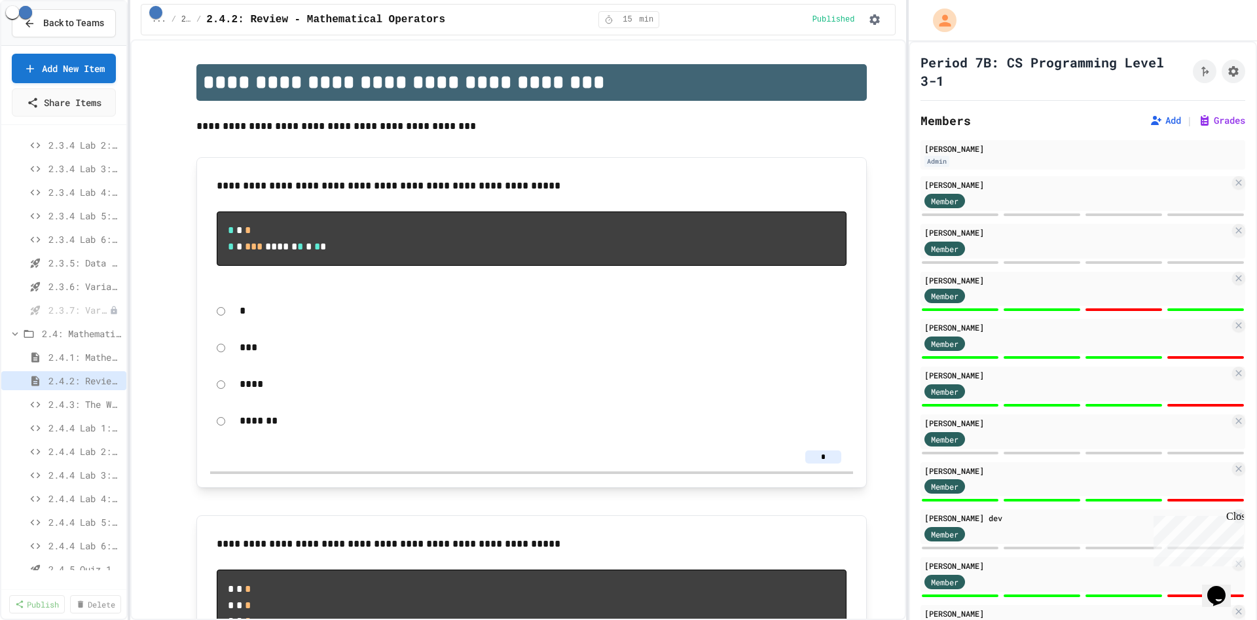
click at [48, 19] on span "Back to Teams" at bounding box center [73, 23] width 61 height 14
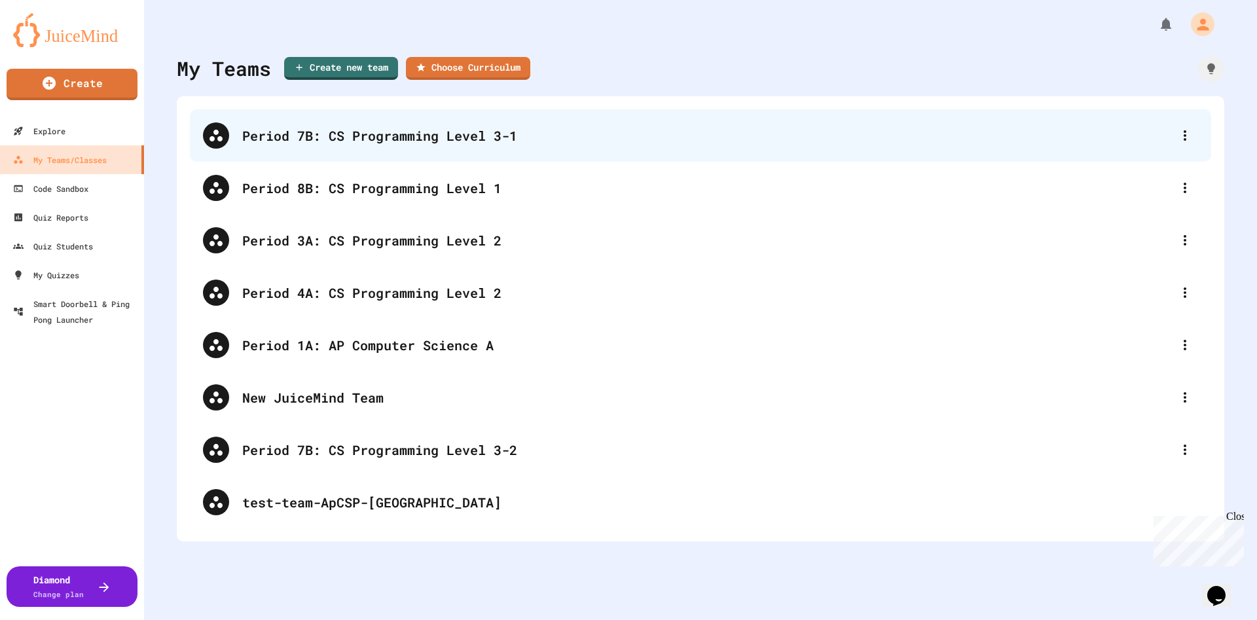
click at [390, 143] on div "Period 7B: CS Programming Level 3-1" at bounding box center [707, 136] width 930 height 20
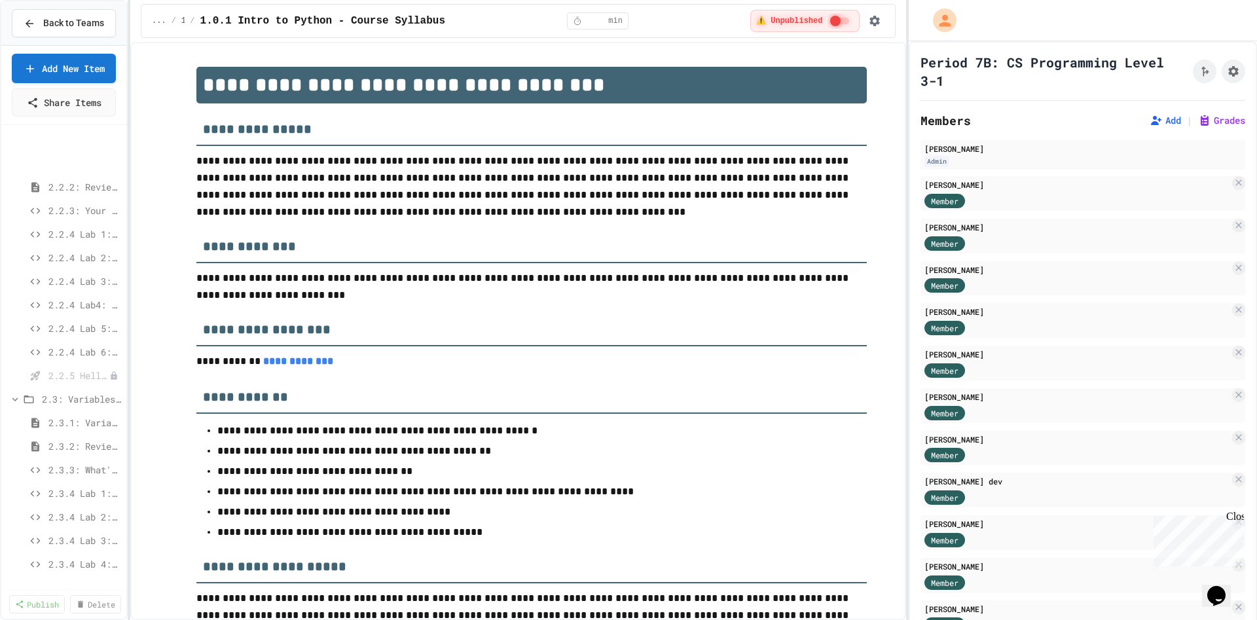
scroll to position [491, 0]
click at [80, 510] on span "2.4.3: The World's Worst [PERSON_NAME] Market" at bounding box center [78, 503] width 60 height 14
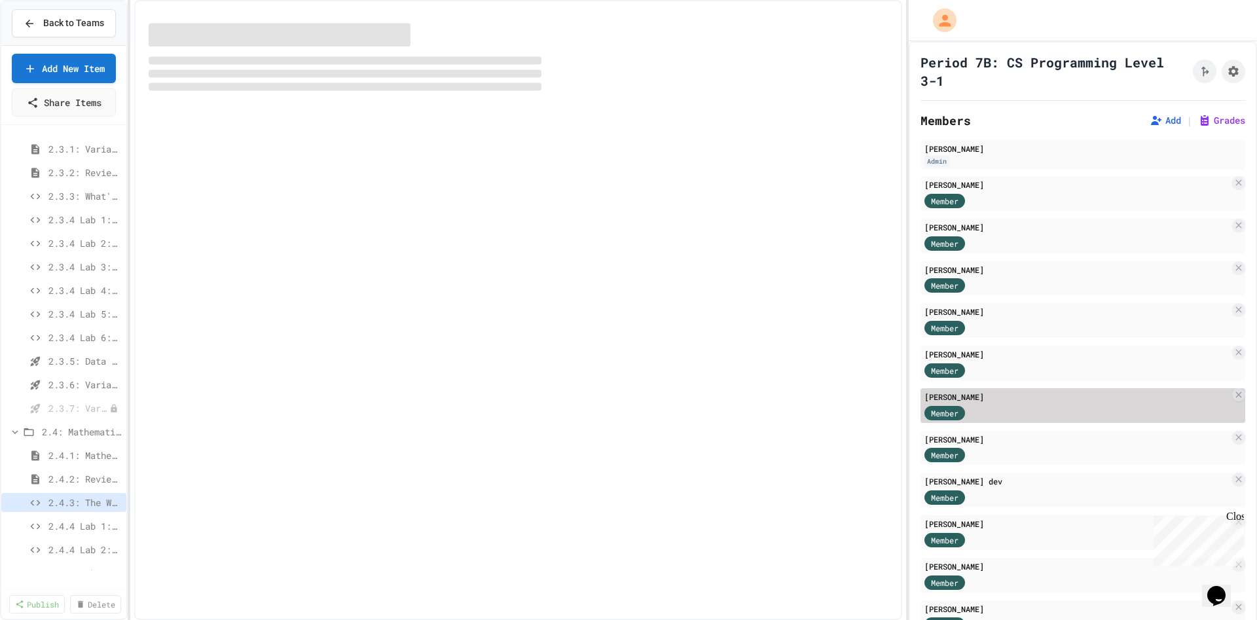
select select "*******"
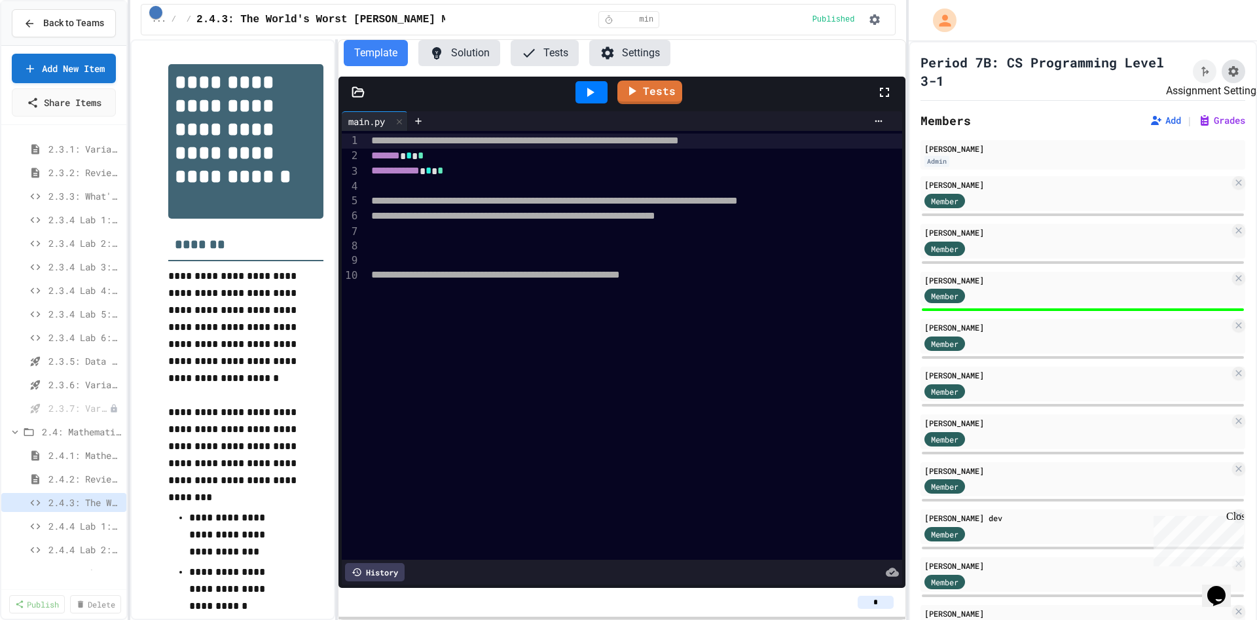
click at [1117, 74] on button "Assignment Settings" at bounding box center [1234, 72] width 24 height 24
type input "*"
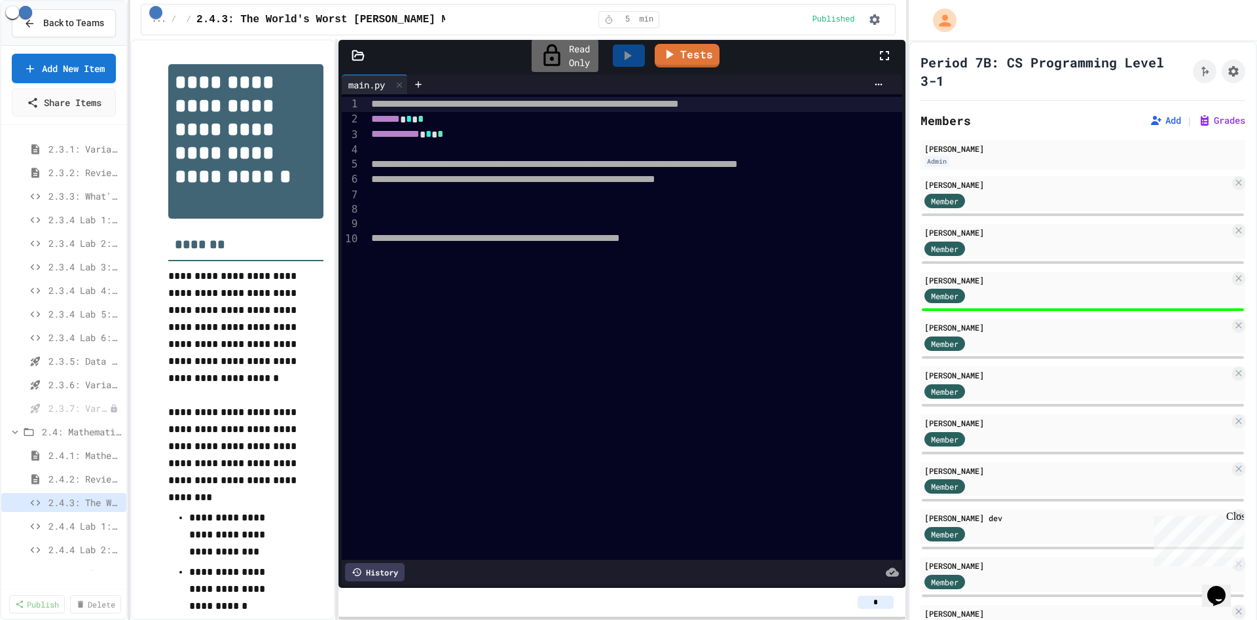
click at [76, 20] on span "Back to Teams" at bounding box center [73, 23] width 61 height 14
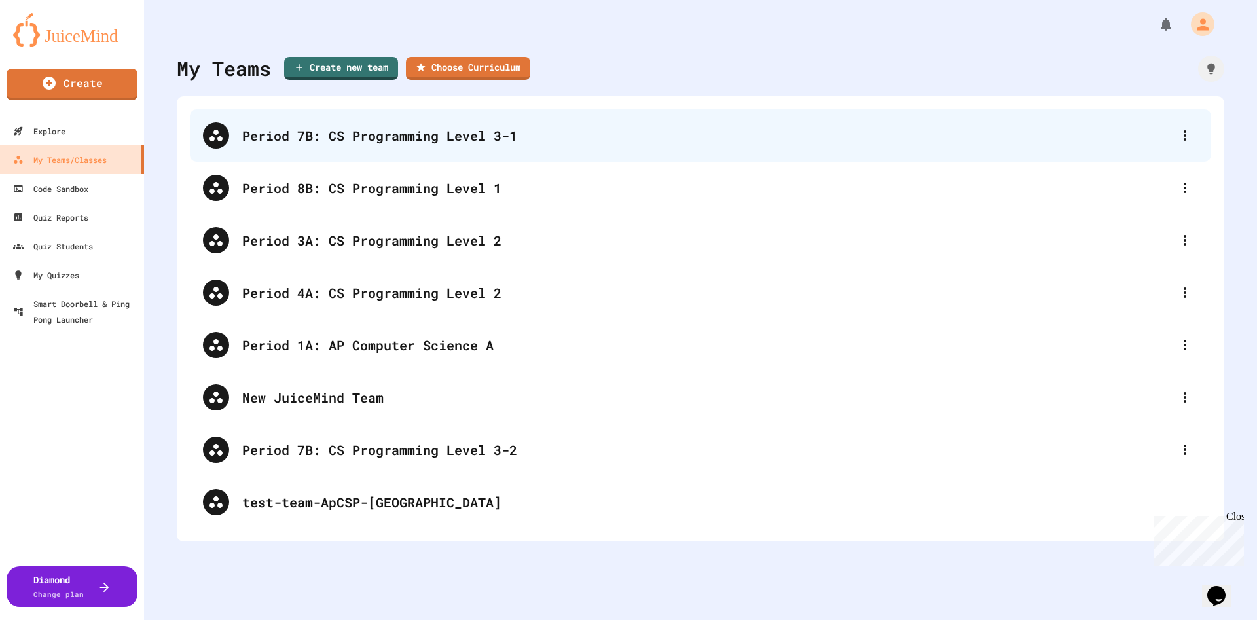
click at [411, 124] on div "Period 7B: CS Programming Level 3-1" at bounding box center [701, 135] width 1022 height 52
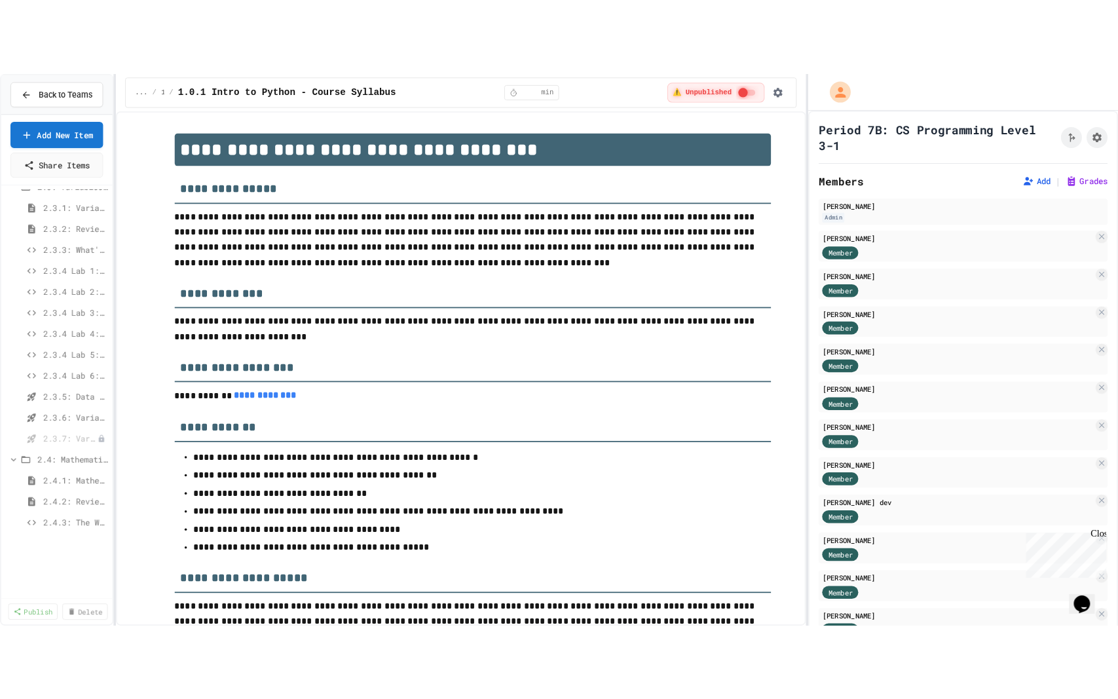
scroll to position [491, 0]
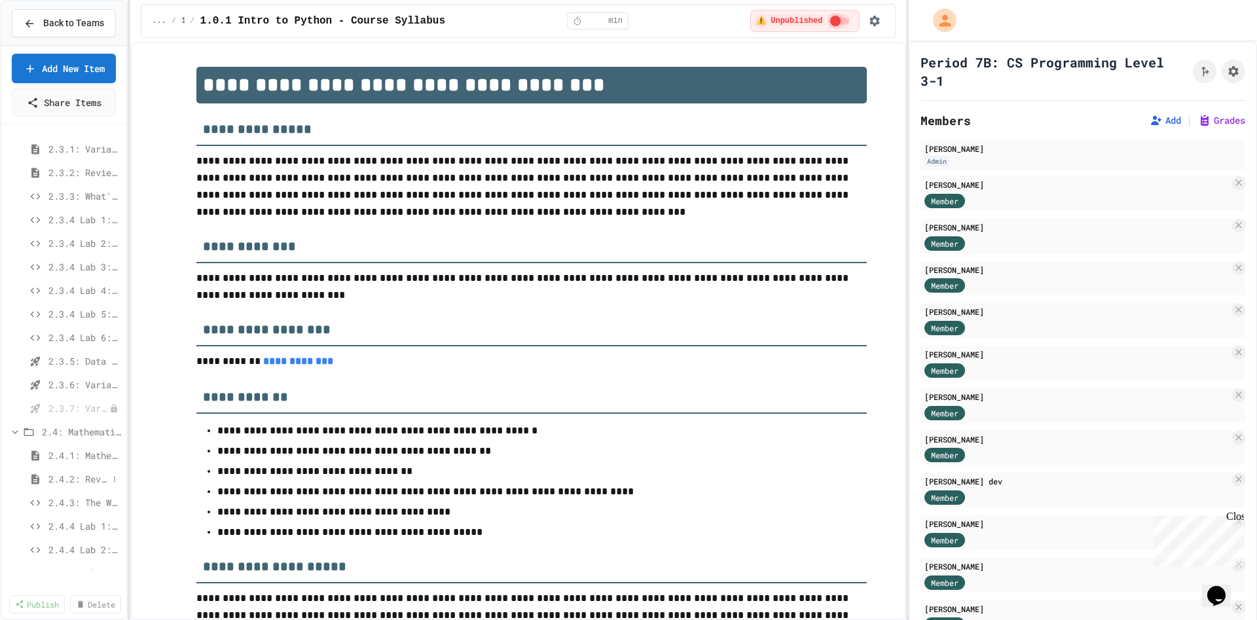
click at [80, 486] on span "2.4.2: Review - Mathematical Operators" at bounding box center [78, 479] width 60 height 14
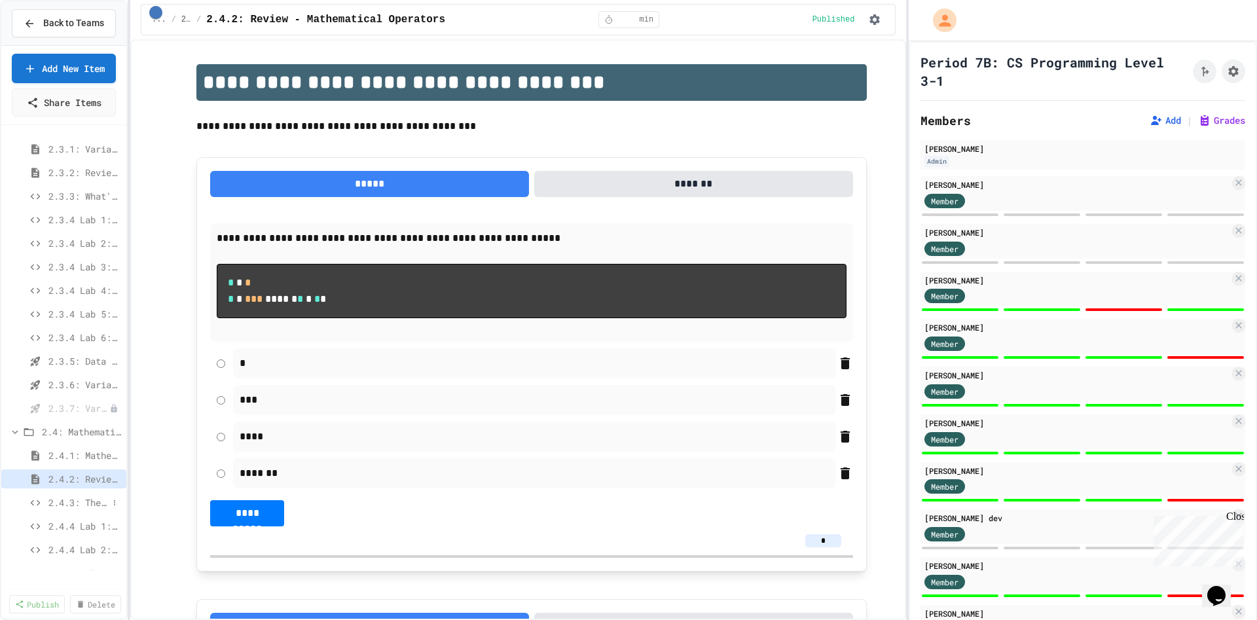
click at [75, 510] on span "2.4.3: The World's Worst [PERSON_NAME] Market" at bounding box center [78, 503] width 60 height 14
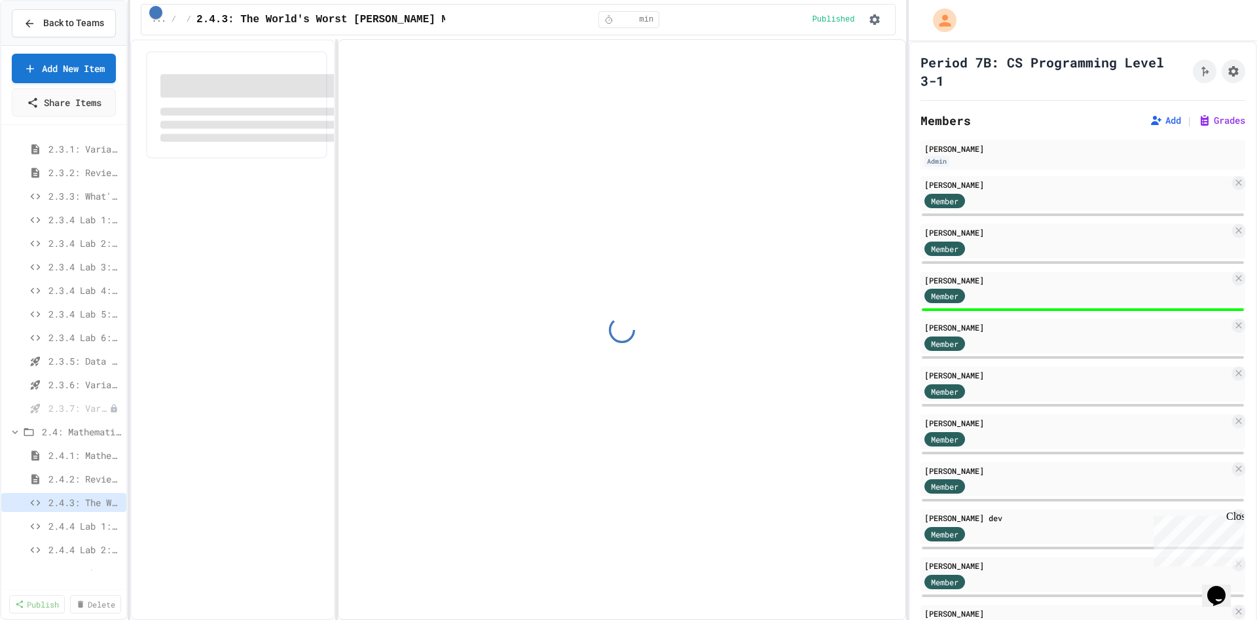
select select "*******"
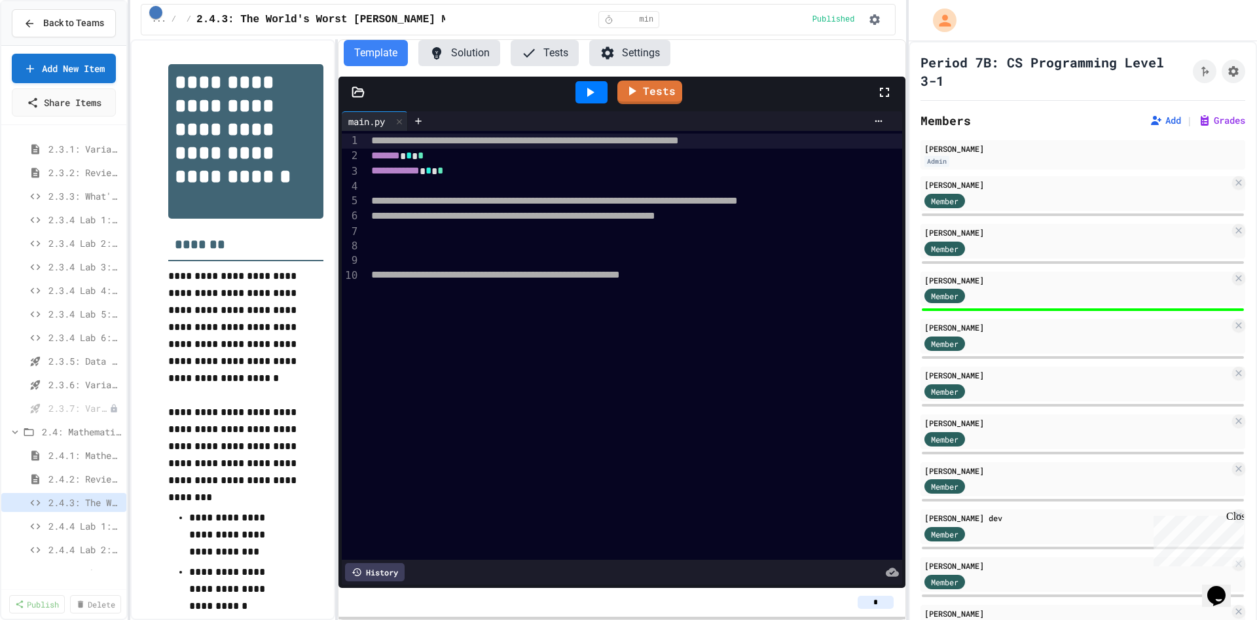
click at [469, 53] on button "Solution" at bounding box center [460, 53] width 82 height 26
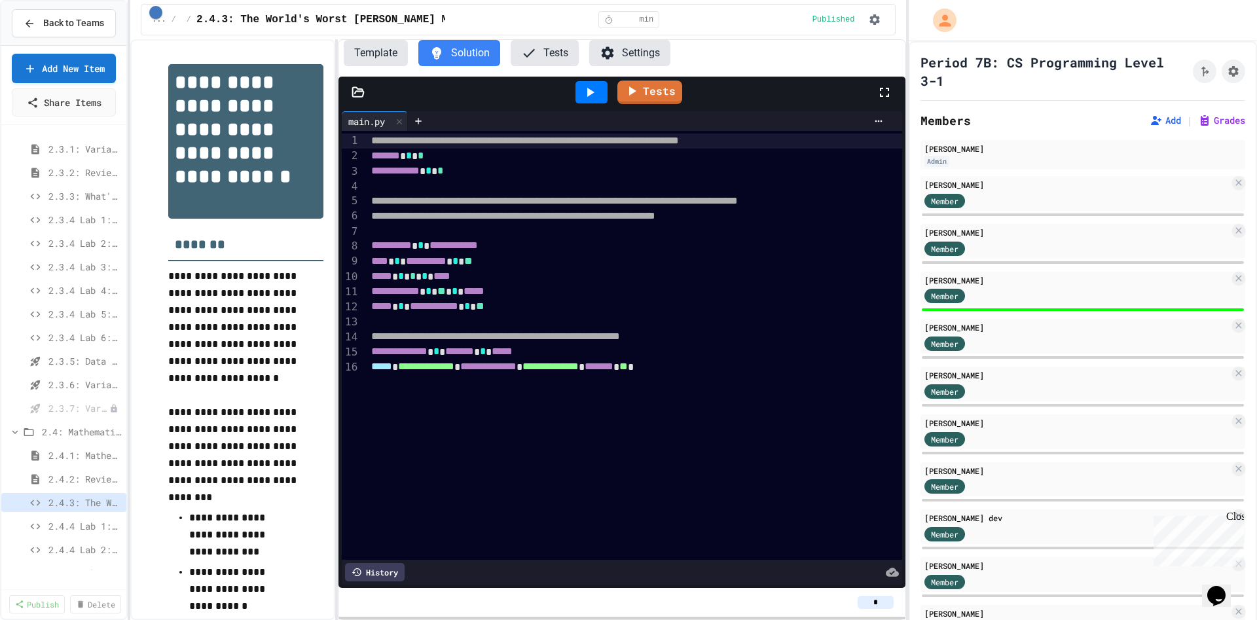
click at [365, 45] on button "Template" at bounding box center [376, 53] width 64 height 26
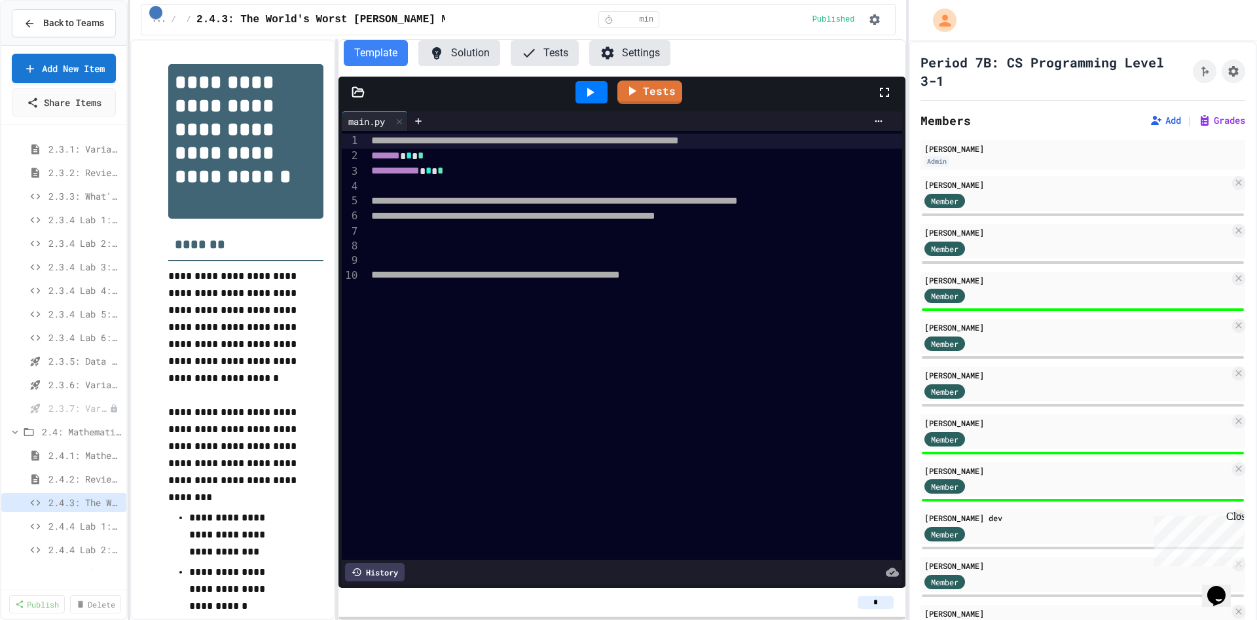
drag, startPoint x: 894, startPoint y: 84, endPoint x: 889, endPoint y: 207, distance: 122.6
click at [894, 88] on div at bounding box center [891, 92] width 29 height 35
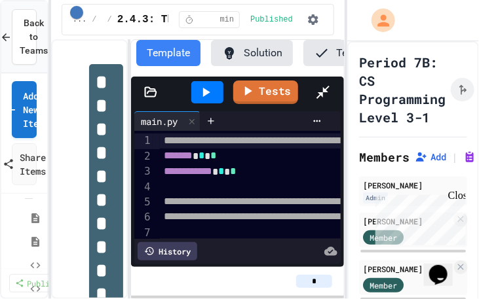
scroll to position [491, 0]
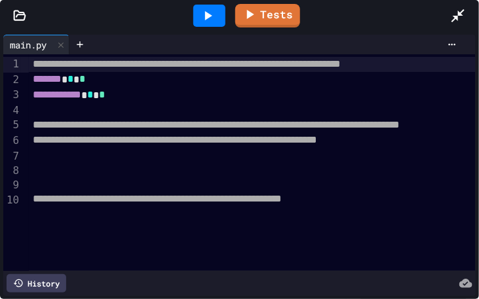
click at [62, 151] on div at bounding box center [299, 155] width 541 height 14
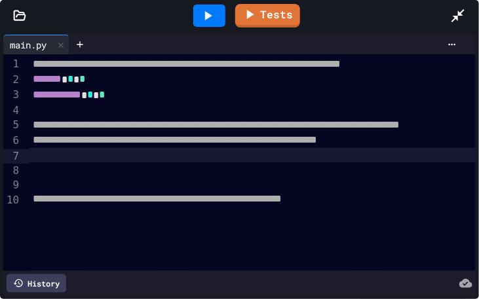
click at [47, 155] on div at bounding box center [299, 155] width 541 height 14
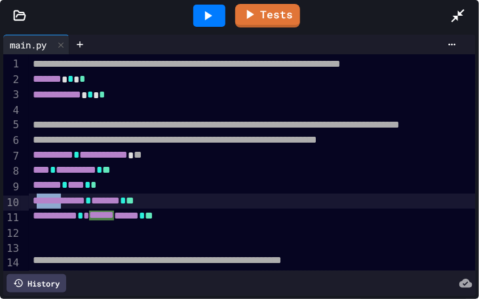
drag, startPoint x: 70, startPoint y: 204, endPoint x: 34, endPoint y: 204, distance: 36.0
click at [34, 204] on span "**********" at bounding box center [59, 201] width 52 height 10
click at [166, 204] on div "**********" at bounding box center [299, 201] width 541 height 15
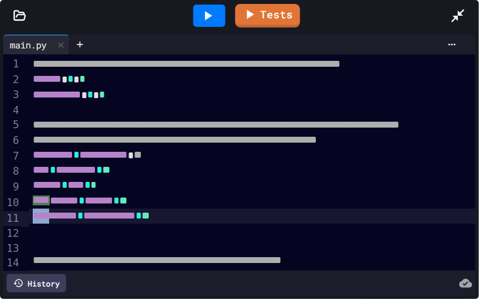
drag, startPoint x: 32, startPoint y: 220, endPoint x: 53, endPoint y: 220, distance: 21.0
click at [53, 220] on span "**********" at bounding box center [55, 216] width 45 height 10
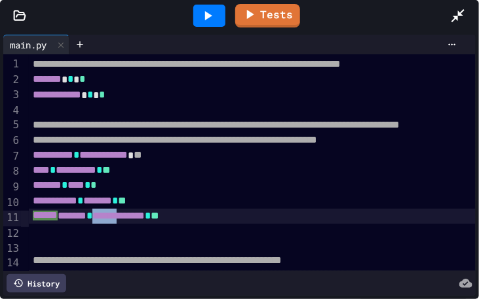
drag, startPoint x: 113, startPoint y: 217, endPoint x: 145, endPoint y: 219, distance: 31.5
click at [145, 219] on span "**********" at bounding box center [118, 216] width 52 height 10
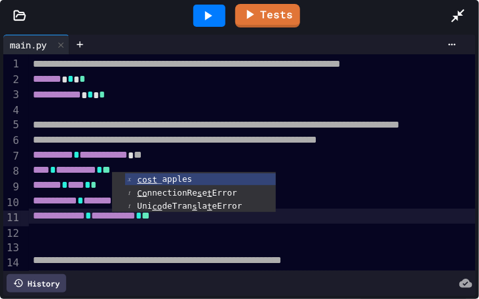
click at [198, 228] on div at bounding box center [299, 231] width 541 height 14
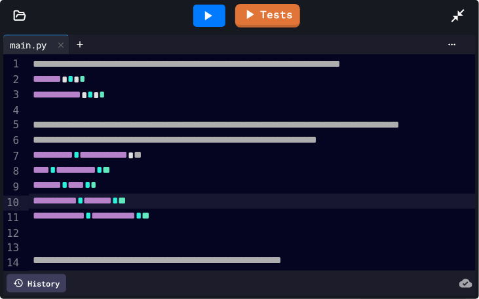
click at [168, 208] on div "**********" at bounding box center [299, 201] width 541 height 15
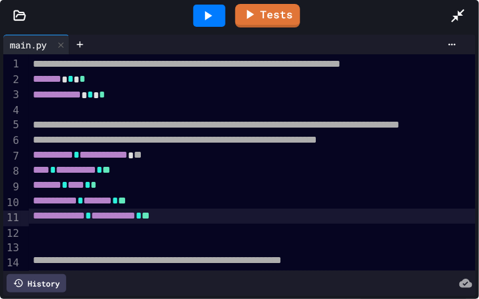
click at [212, 221] on div "**********" at bounding box center [299, 216] width 541 height 15
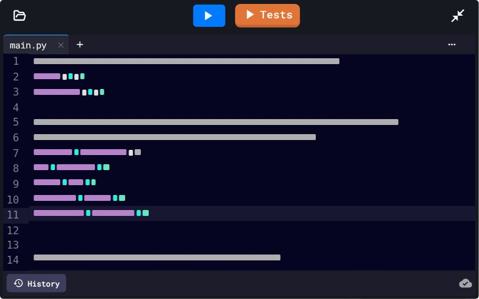
scroll to position [20, 0]
click at [39, 236] on div at bounding box center [299, 243] width 541 height 14
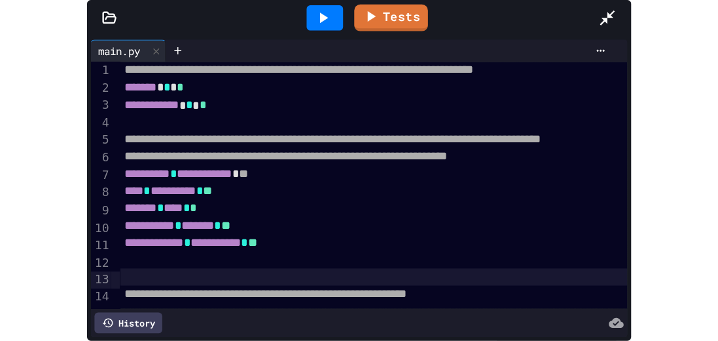
scroll to position [5, 0]
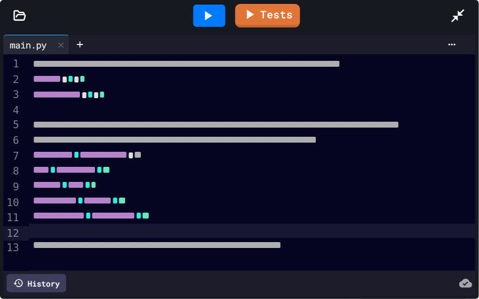
click at [198, 214] on div "**********" at bounding box center [299, 216] width 541 height 15
click at [198, 228] on div at bounding box center [299, 231] width 541 height 14
